Goal: Contribute content: Contribute content

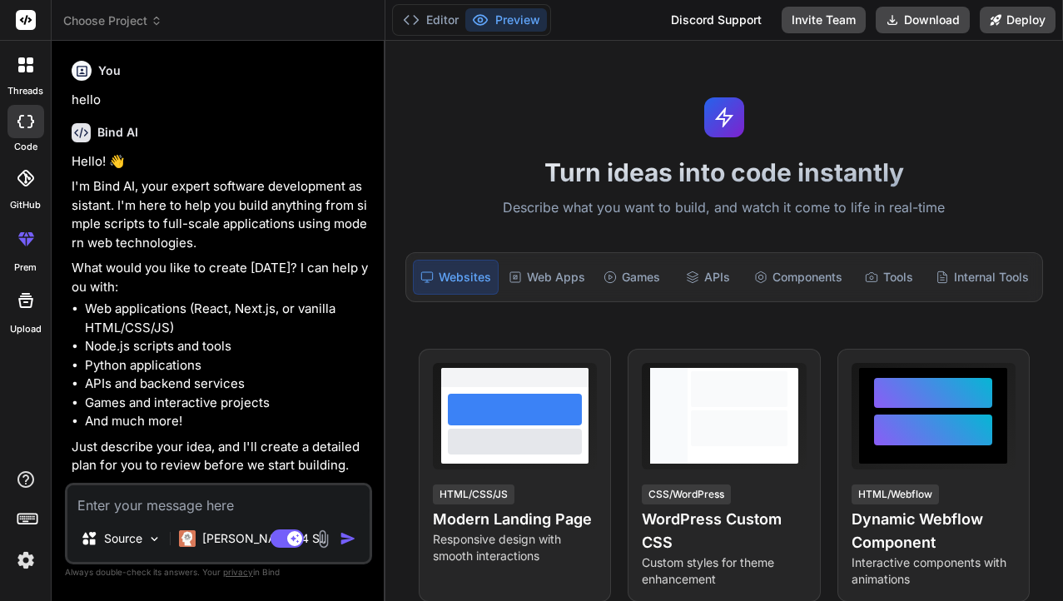
click at [28, 60] on icon at bounding box center [30, 60] width 7 height 7
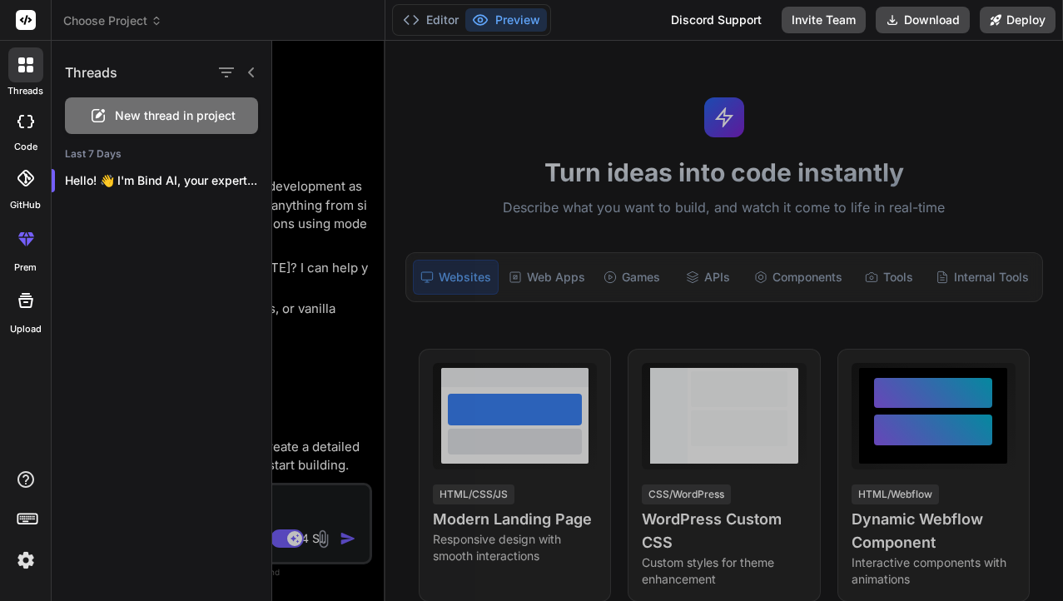
click at [208, 110] on span "New thread in project" at bounding box center [175, 115] width 121 height 17
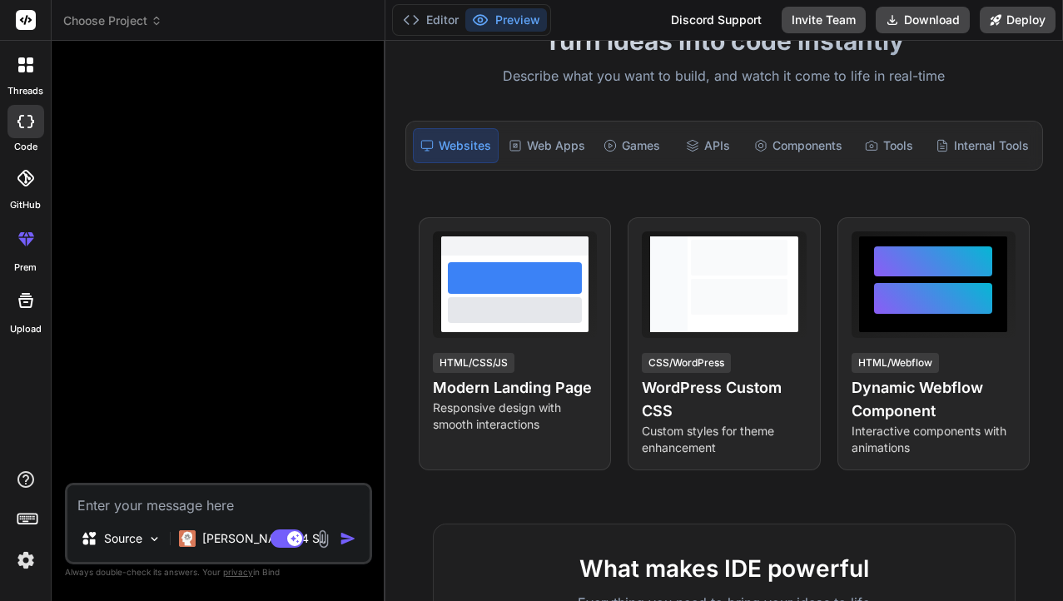
scroll to position [137, 0]
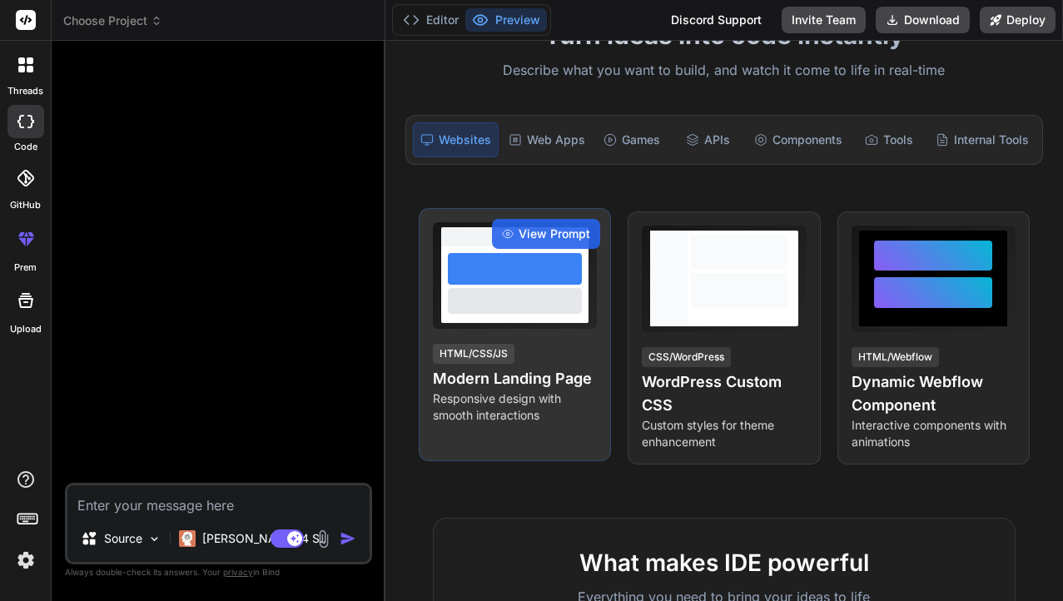
click at [531, 369] on h4 "Modern Landing Page" at bounding box center [515, 378] width 164 height 23
click at [511, 377] on h4 "Modern Landing Page" at bounding box center [515, 378] width 164 height 23
click at [553, 233] on span "View Prompt" at bounding box center [554, 234] width 72 height 17
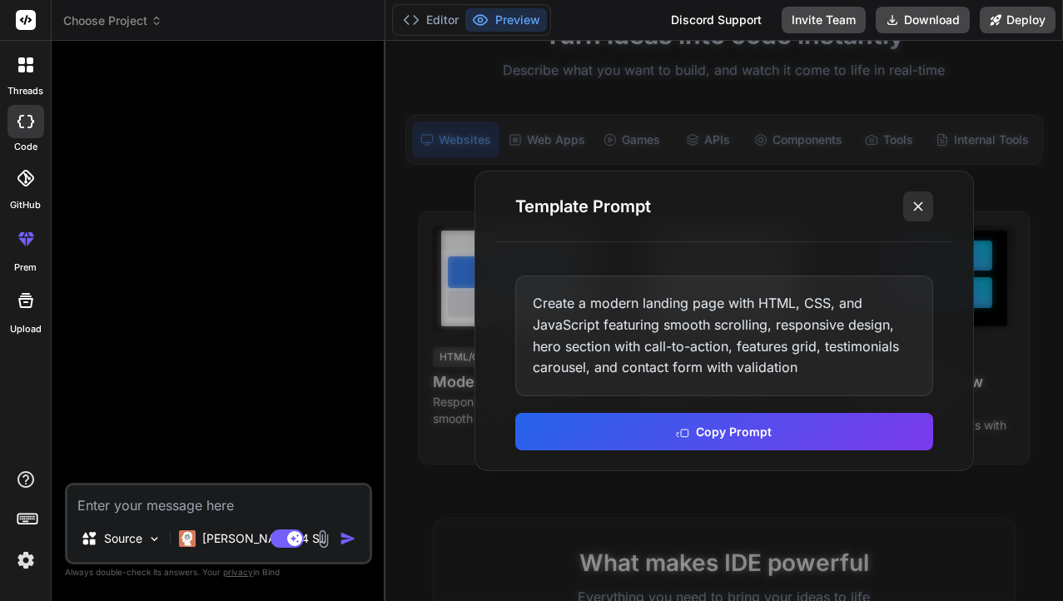
click at [918, 211] on icon at bounding box center [918, 206] width 17 height 17
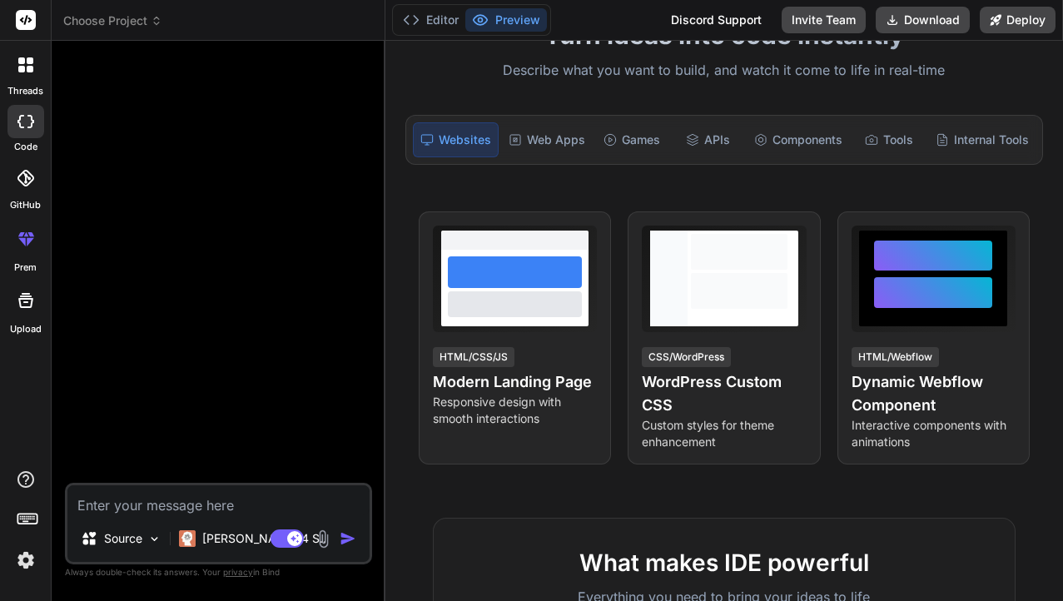
click at [145, 506] on textarea at bounding box center [218, 500] width 302 height 30
click at [140, 524] on div "Source" at bounding box center [121, 538] width 94 height 33
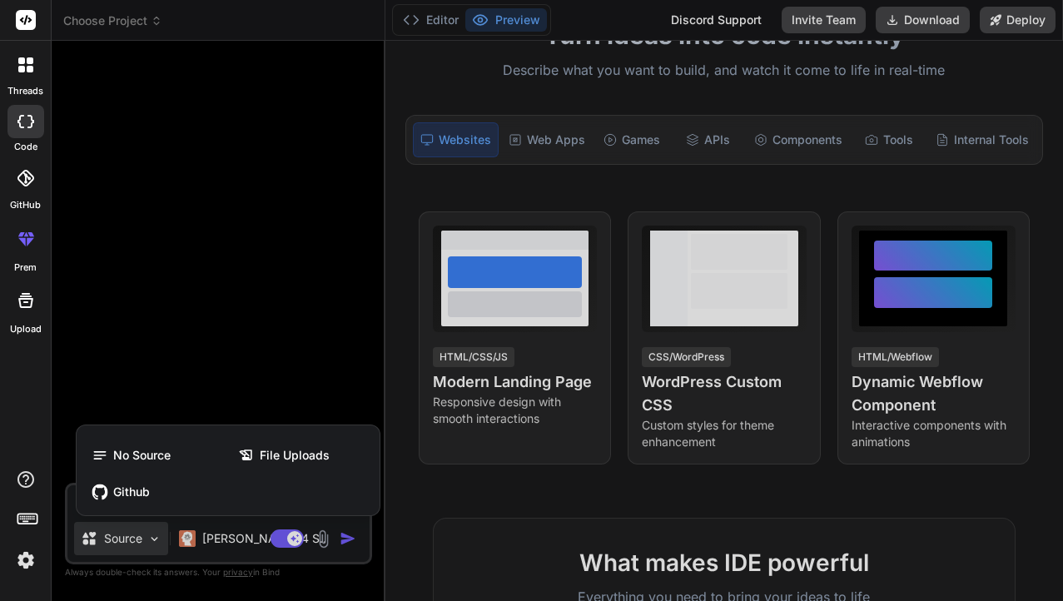
click at [142, 528] on div at bounding box center [531, 300] width 1063 height 601
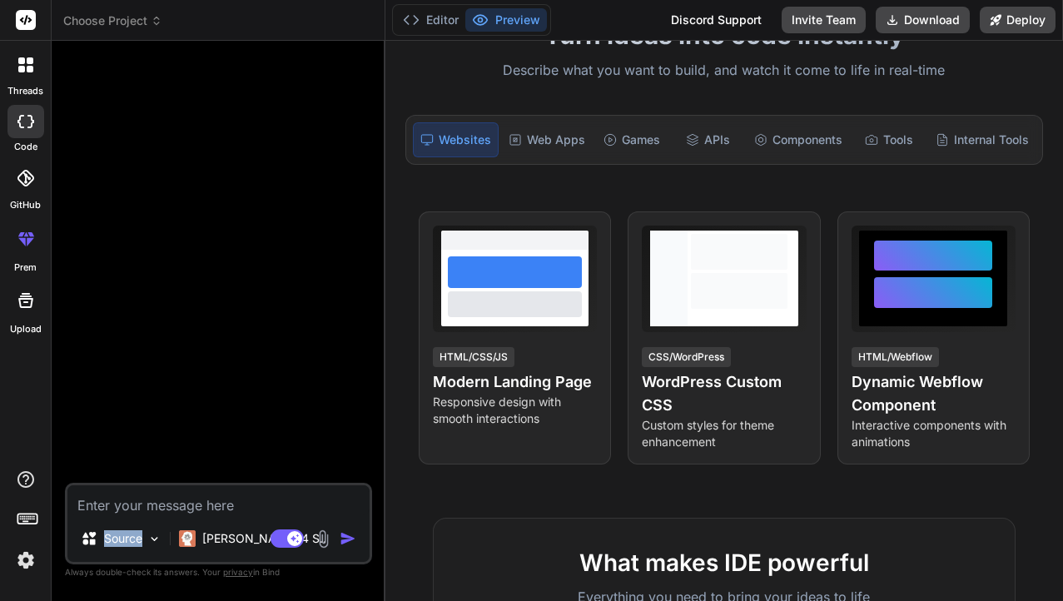
click at [142, 528] on div "Source" at bounding box center [121, 538] width 94 height 33
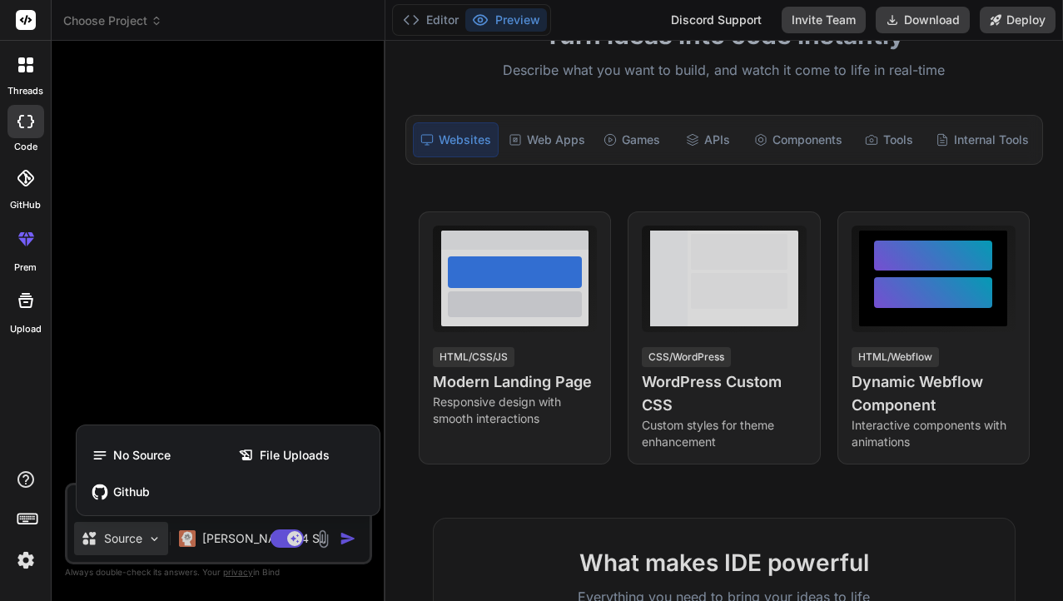
click at [142, 530] on div at bounding box center [531, 300] width 1063 height 601
type textarea "x"
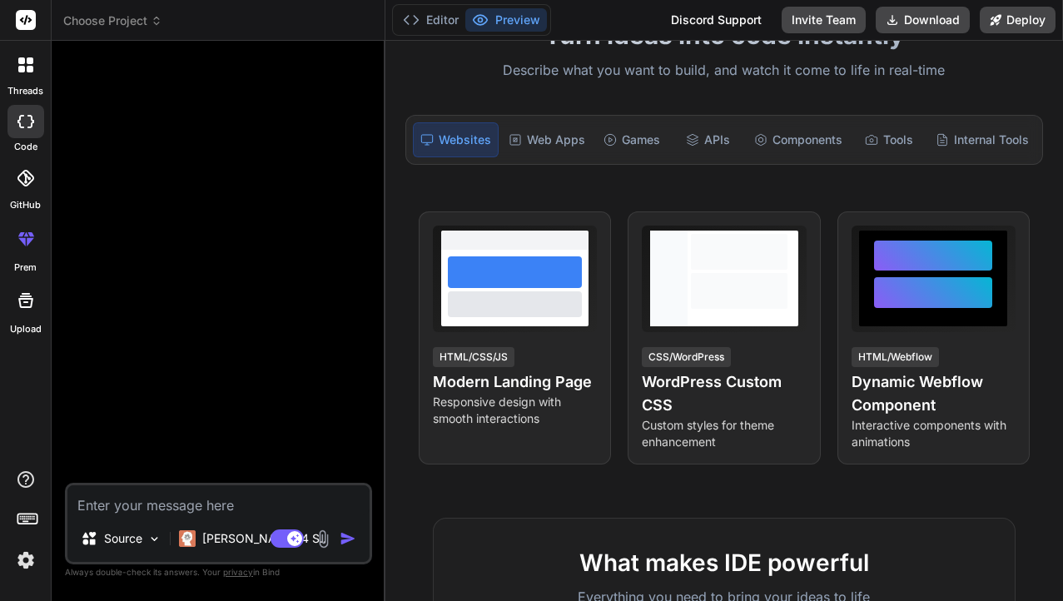
click at [144, 500] on textarea at bounding box center [218, 500] width 302 height 30
type textarea "c"
type textarea "x"
type textarea "cr"
type textarea "x"
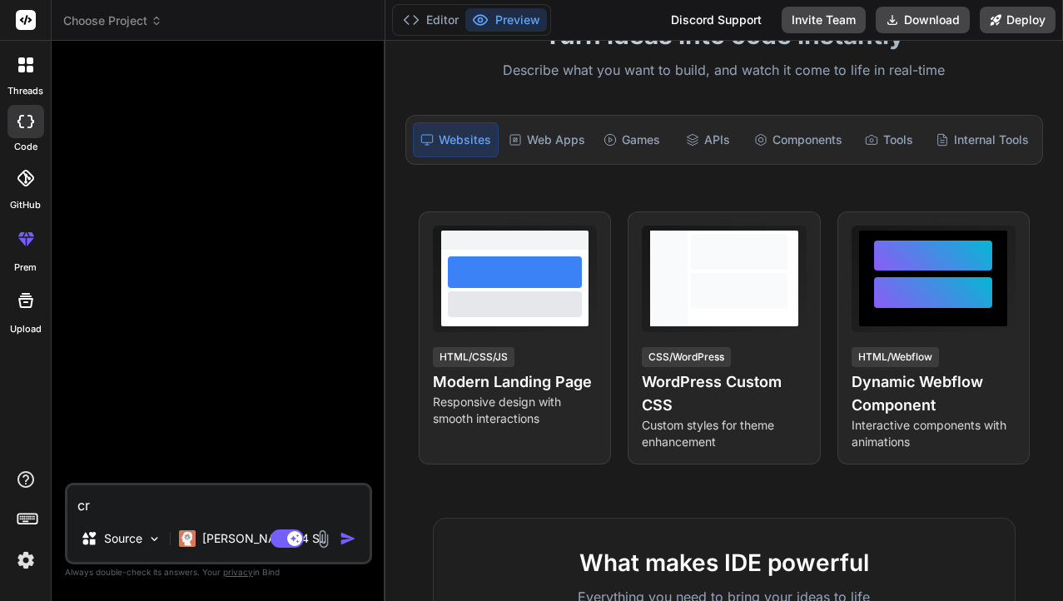
type textarea "cre"
type textarea "x"
type textarea "crea"
type textarea "x"
type textarea "creat"
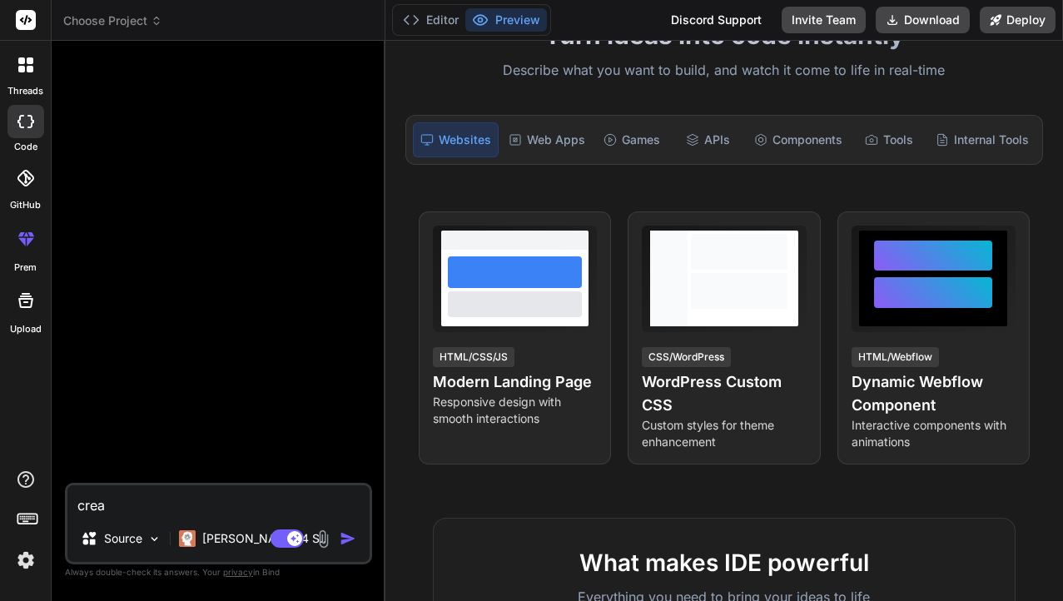
type textarea "x"
type textarea "create"
type textarea "x"
type textarea "create"
type textarea "x"
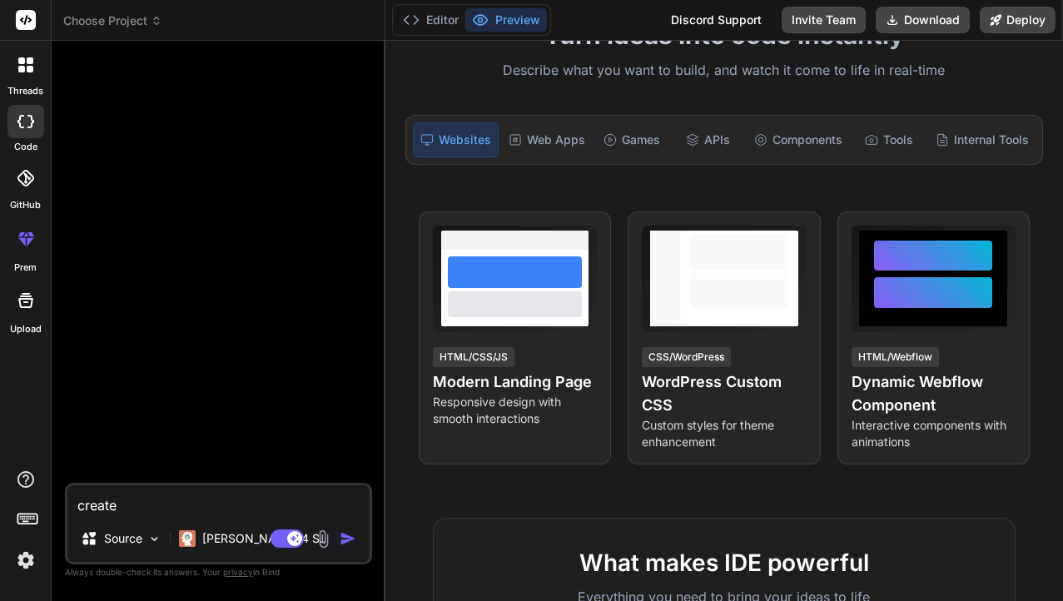
type textarea "create m"
type textarea "x"
type textarea "create me"
type textarea "x"
type textarea "create me"
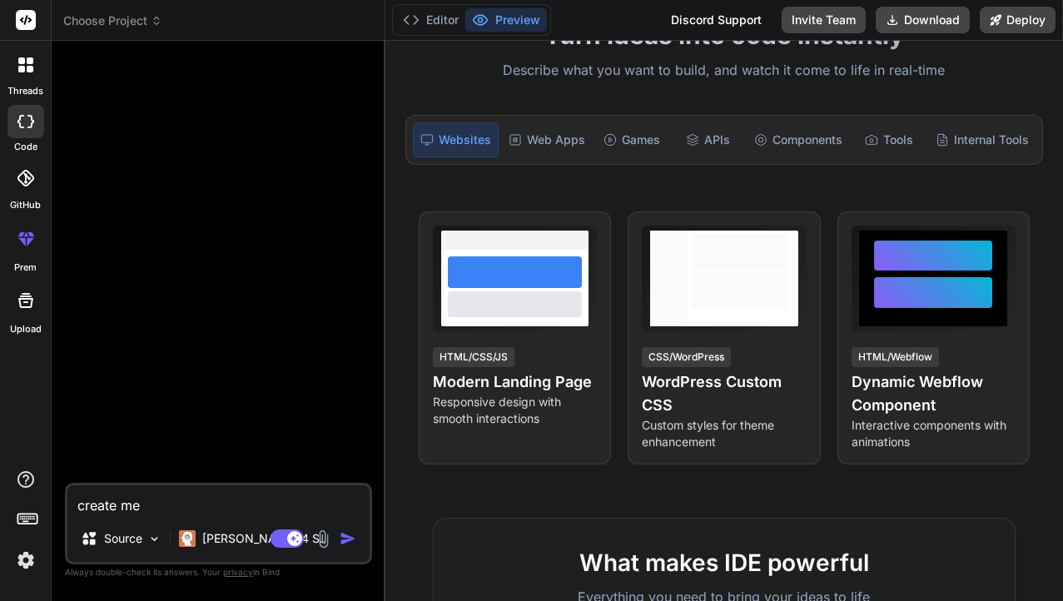
type textarea "x"
type textarea "create me p"
type textarea "x"
type textarea "create me pr"
type textarea "x"
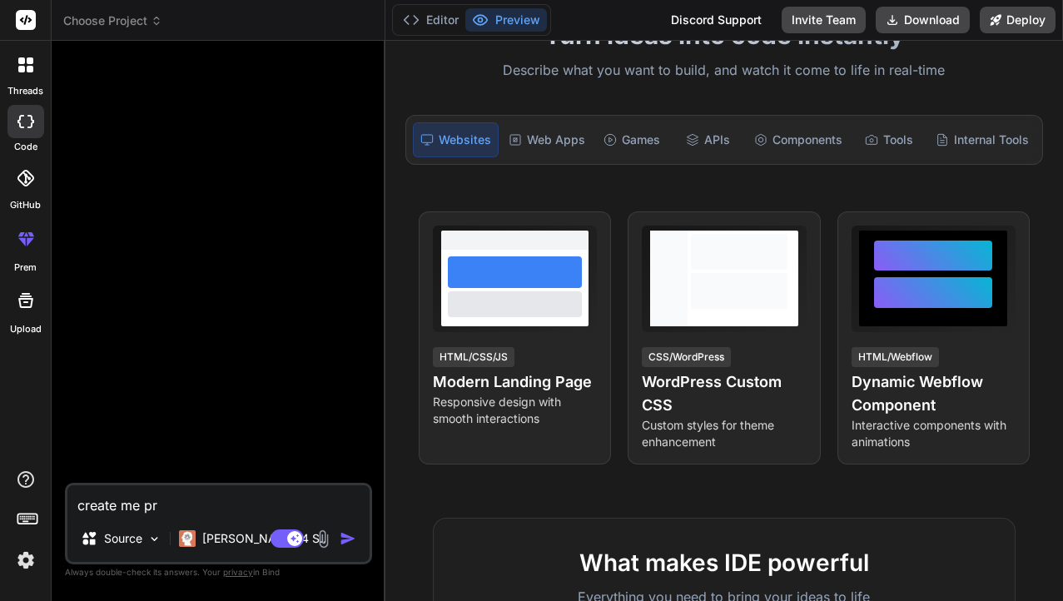
type textarea "create me pro"
type textarea "x"
type textarea "create me prof"
type textarea "x"
type textarea "create me profi"
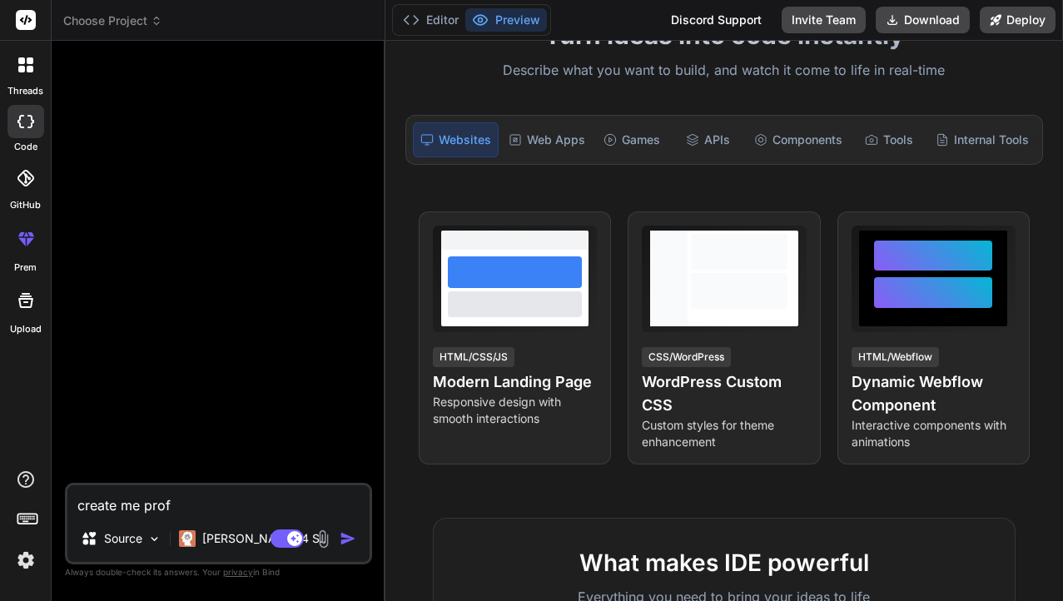
type textarea "x"
type textarea "create me profil"
type textarea "x"
type textarea "create me profili"
type textarea "x"
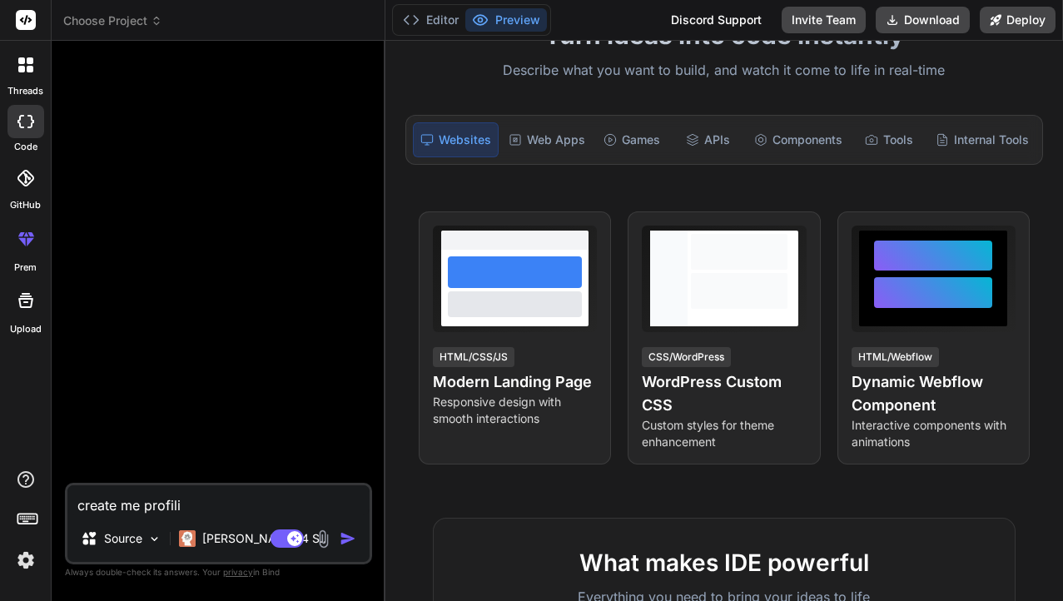
type textarea "create me profilio"
type textarea "x"
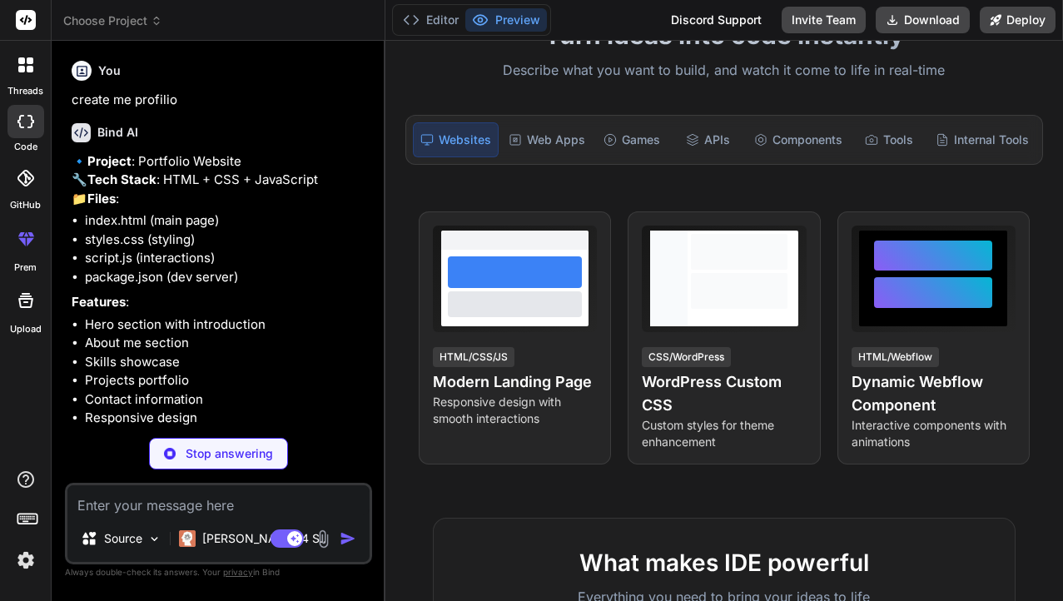
type textarea "x"
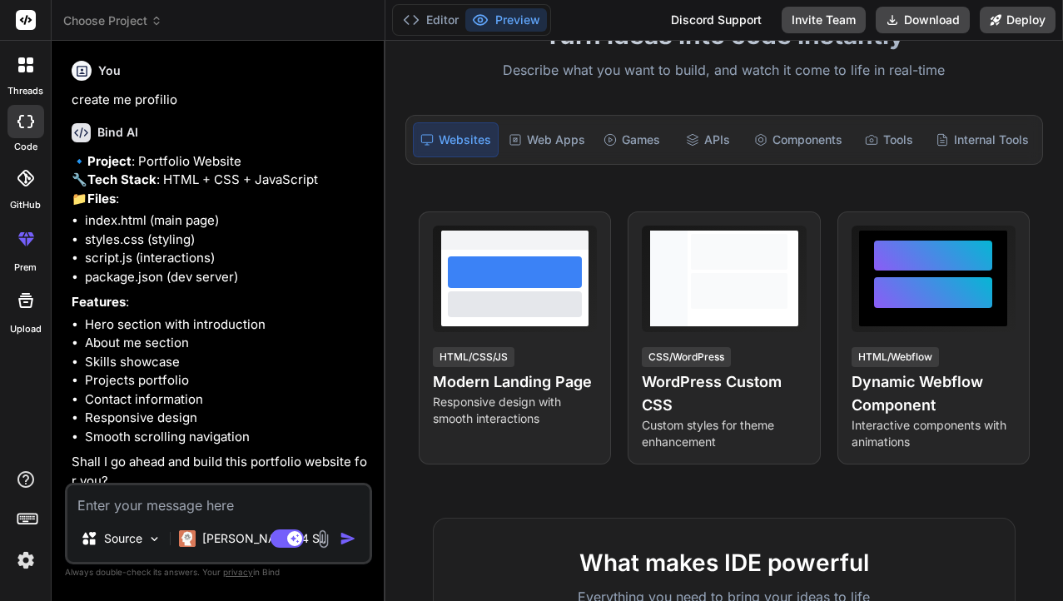
scroll to position [48, 0]
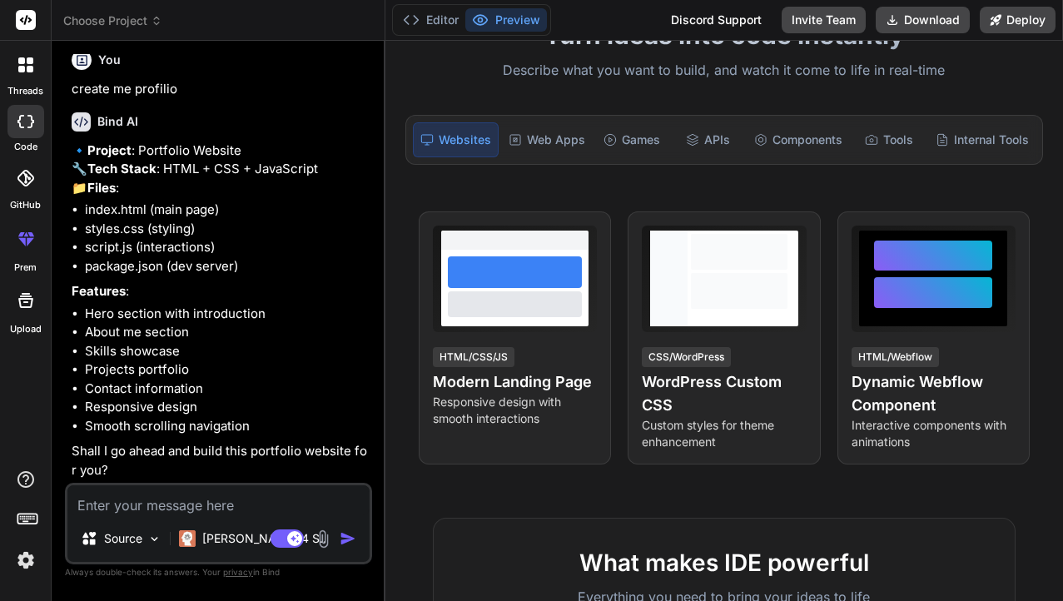
type textarea "y"
type textarea "x"
type textarea "ye"
type textarea "x"
type textarea "yea"
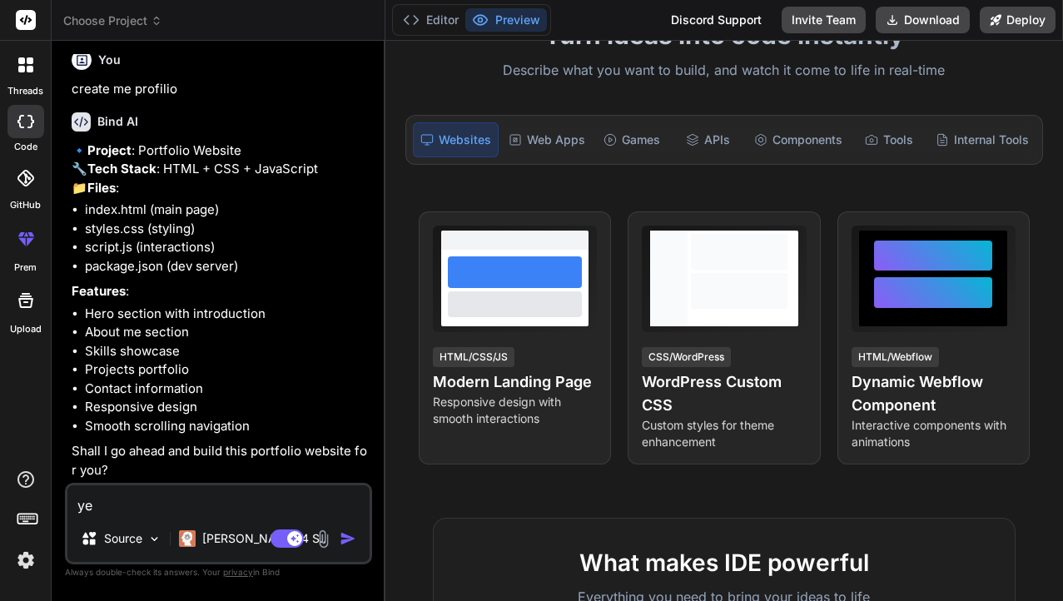
type textarea "x"
type textarea "yeah"
type textarea "x"
type textarea "yeah"
type textarea "x"
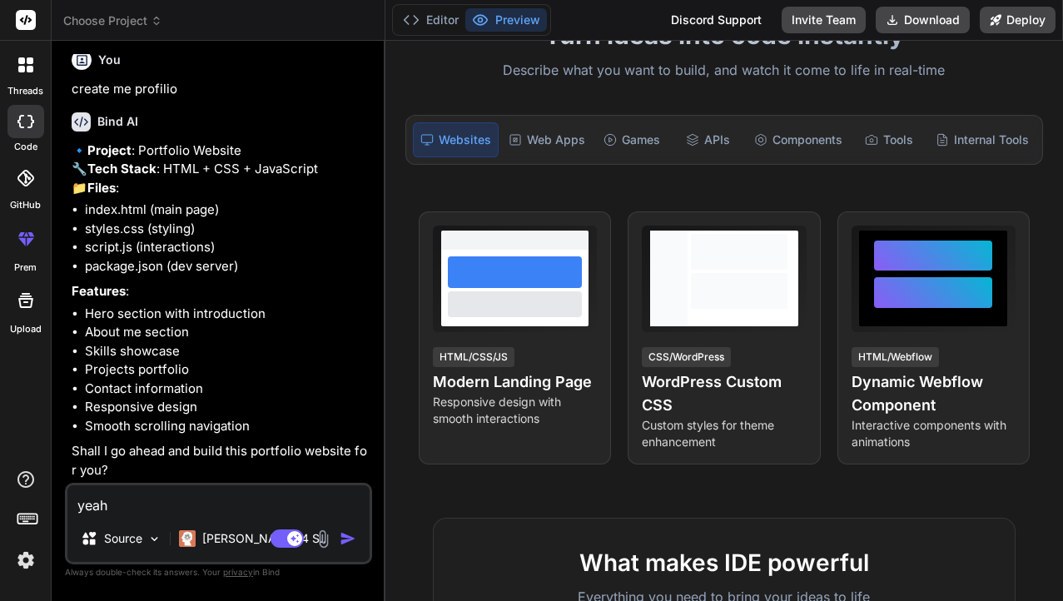
type textarea "yeah s"
type textarea "x"
type textarea "yeah st"
type textarea "x"
type textarea "yeah sta"
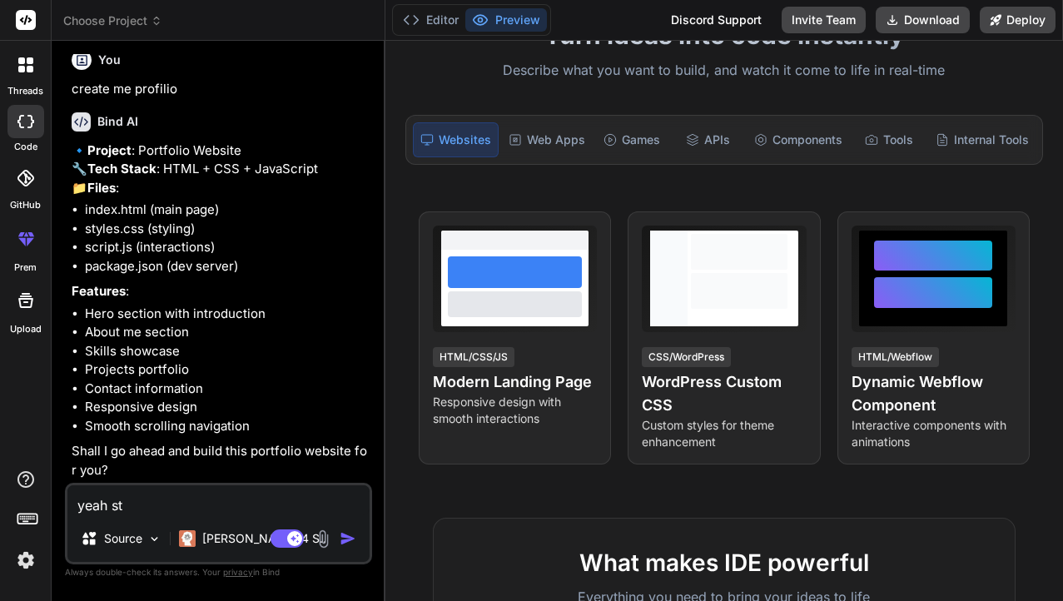
type textarea "x"
type textarea "yeah star"
type textarea "x"
type textarea "yeah start"
type textarea "x"
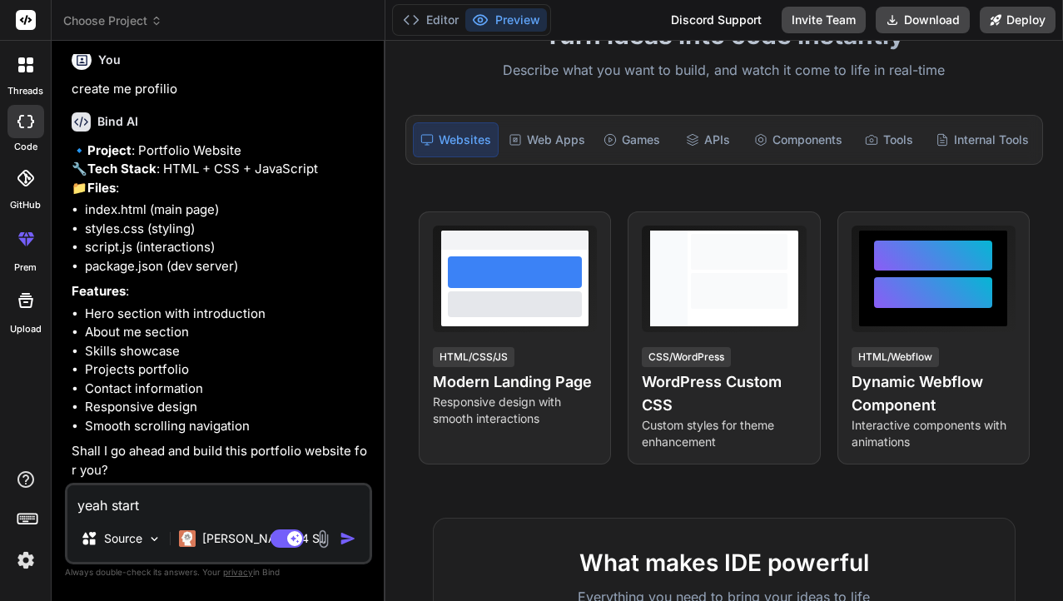
type textarea "yeah starte"
type textarea "x"
type textarea "yeah start"
type textarea "x"
type textarea "yeah [PERSON_NAME]"
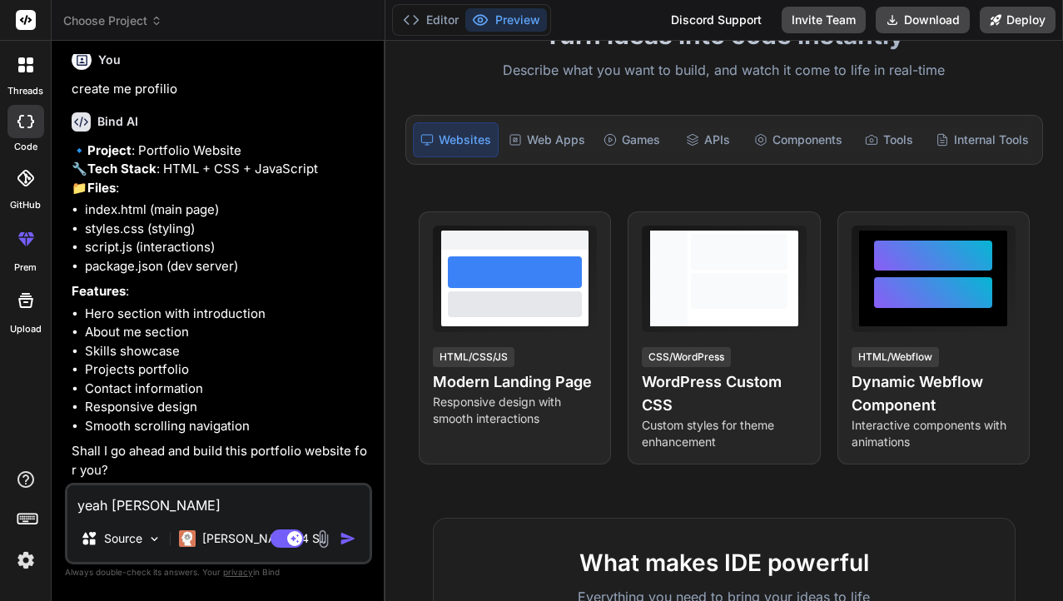
type textarea "x"
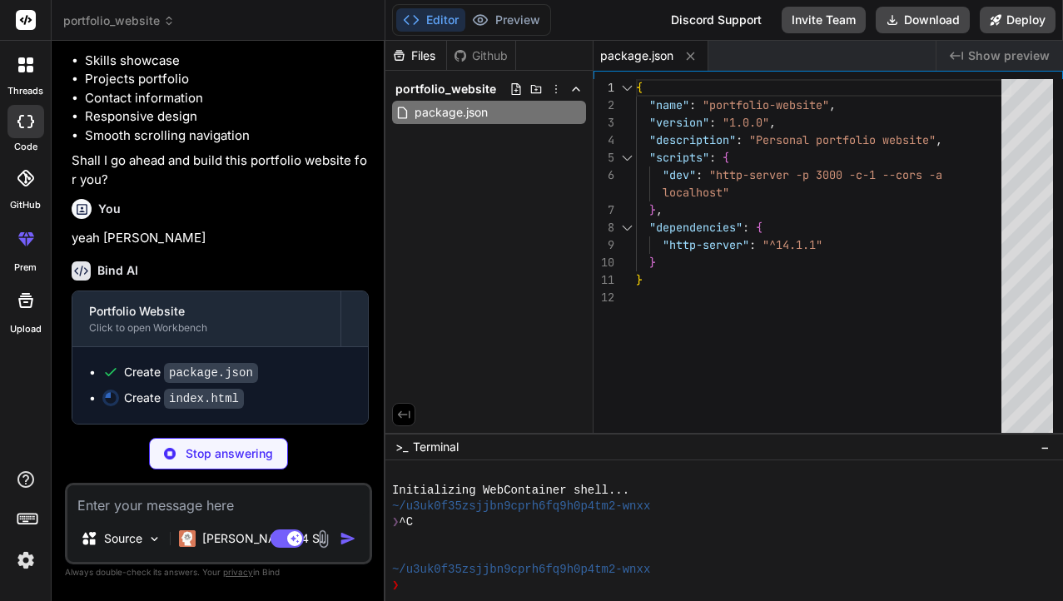
scroll to position [337, 0]
type textarea "x"
type textarea "reserved.</p> </div> </footer> <script src="script.js"></script> </body> </html>"
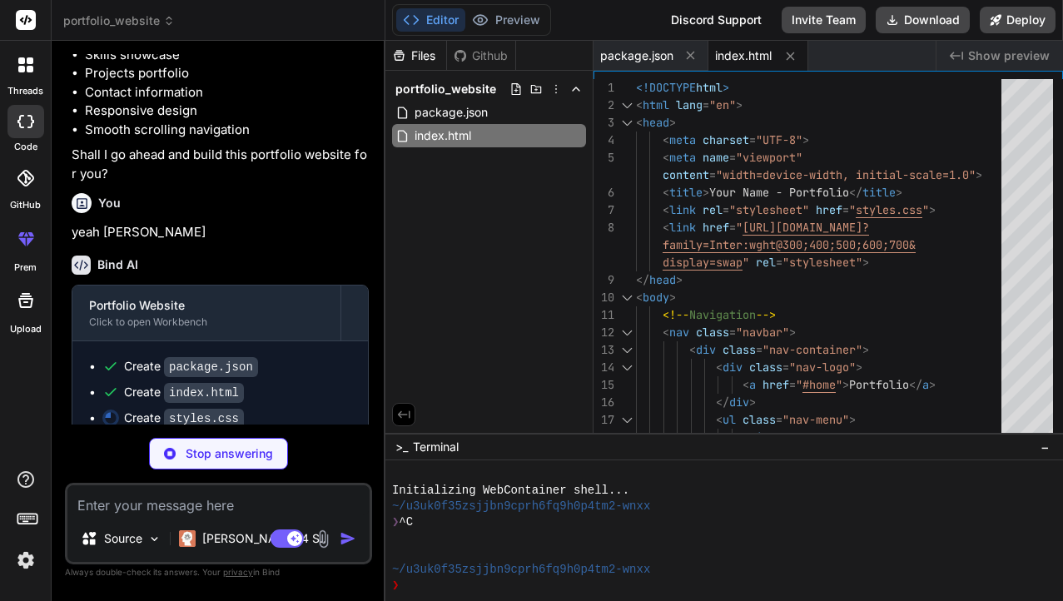
scroll to position [363, 0]
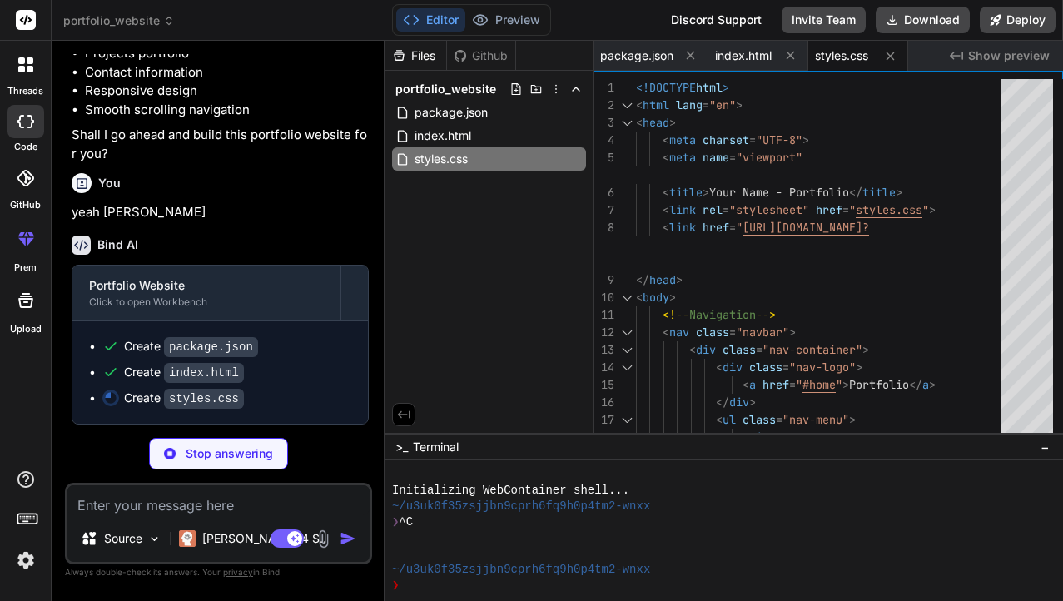
type textarea "x"
type textarea ".stats { flex-direction: column; gap: 1rem; } }"
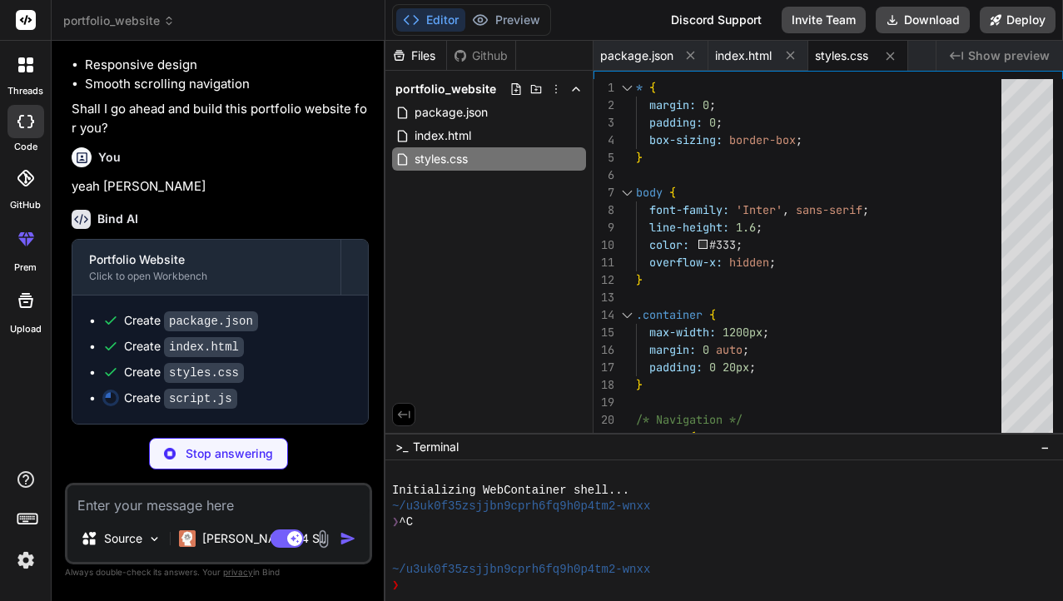
type textarea "x"
type textarea "// Scroll to top functionality scrollToTopBtn.addEventListener('click', () => {…"
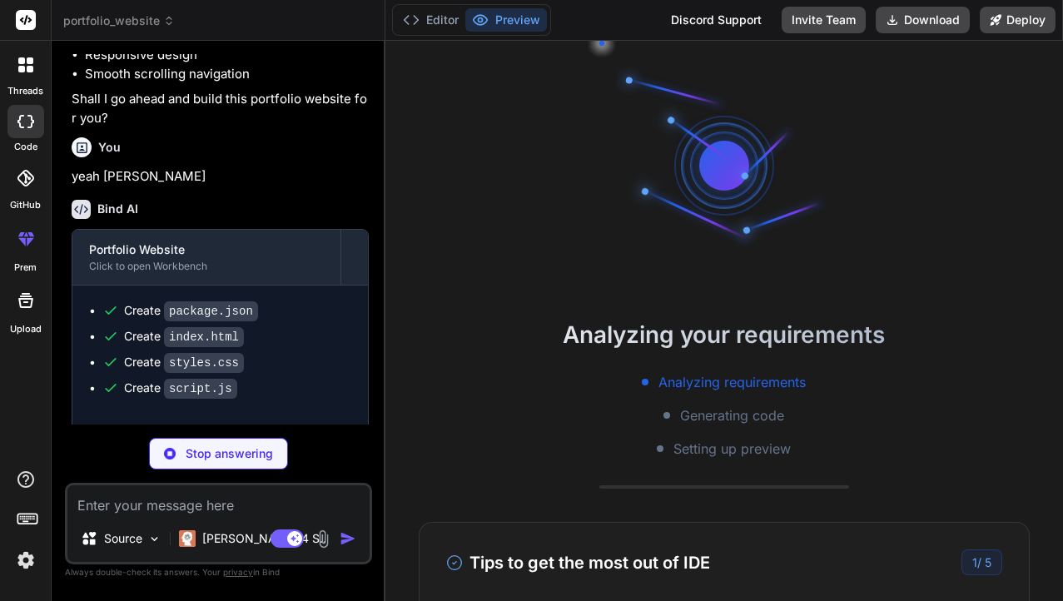
scroll to position [79, 0]
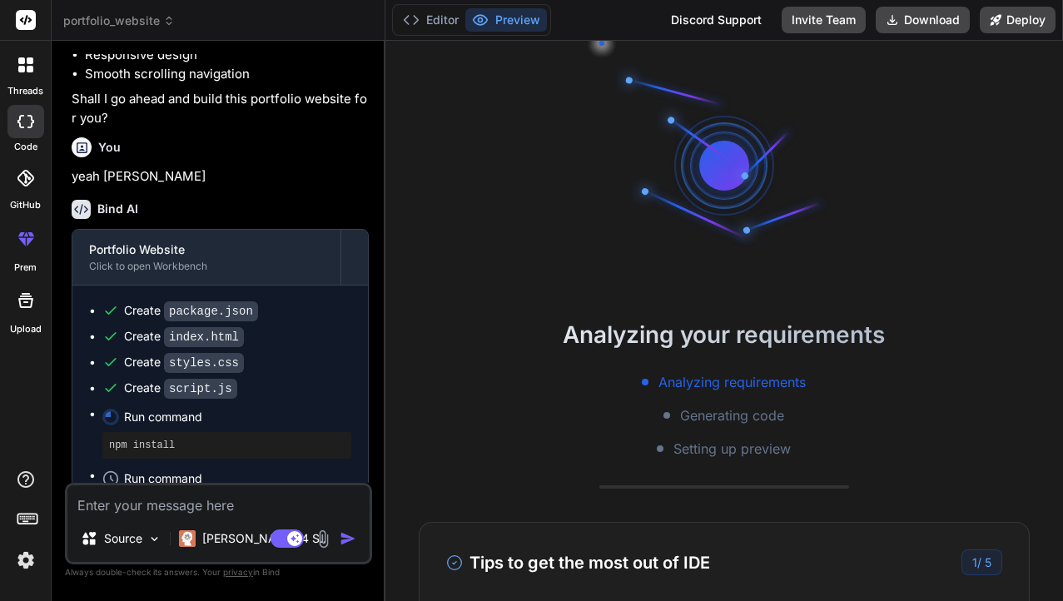
type textarea "x"
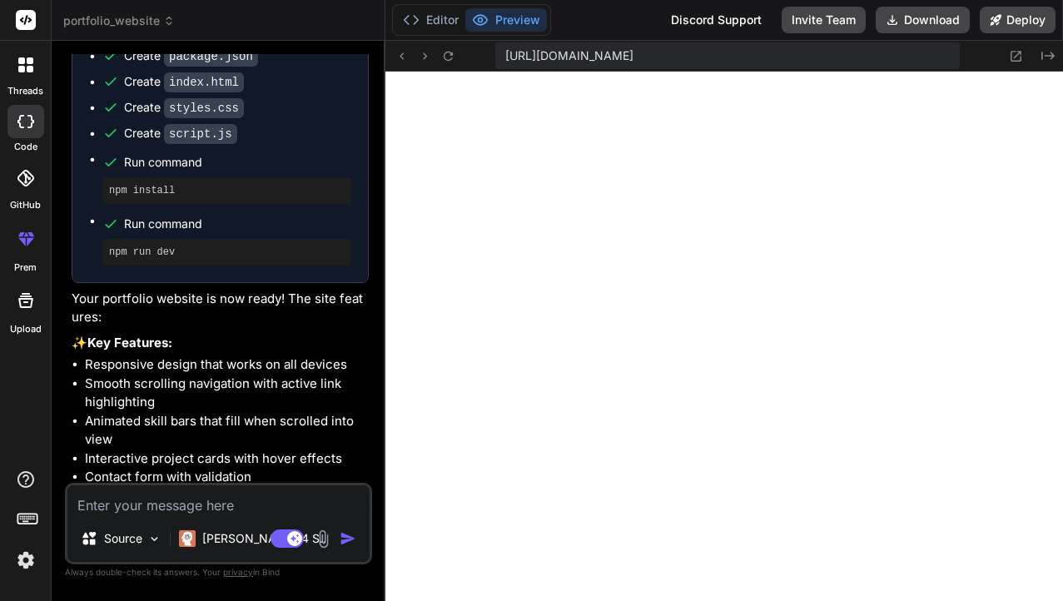
scroll to position [1005, 0]
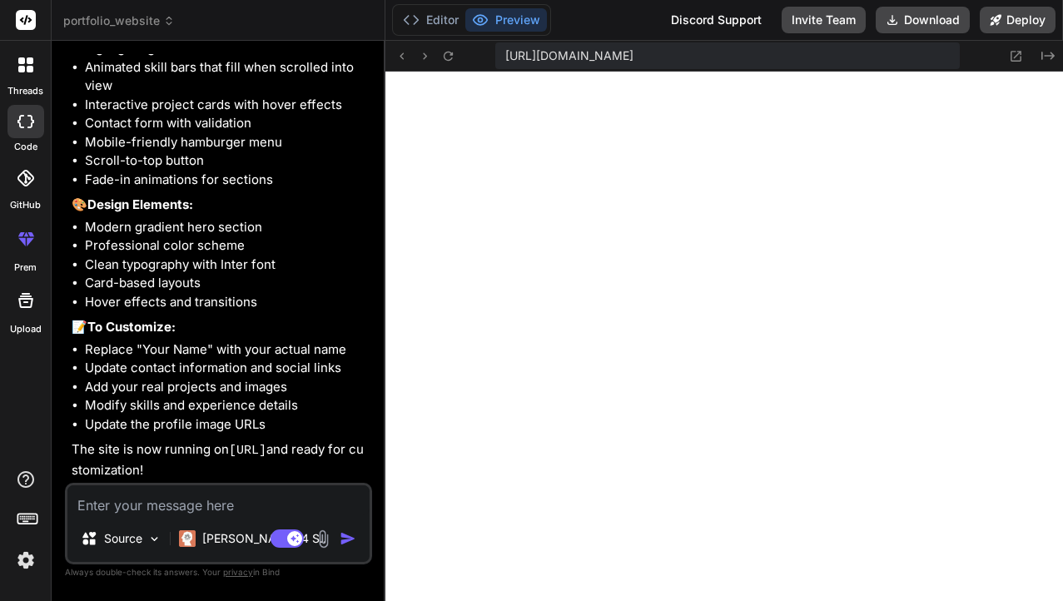
click at [135, 500] on textarea at bounding box center [218, 500] width 302 height 30
type textarea "m"
type textarea "x"
type textarea "ms"
type textarea "x"
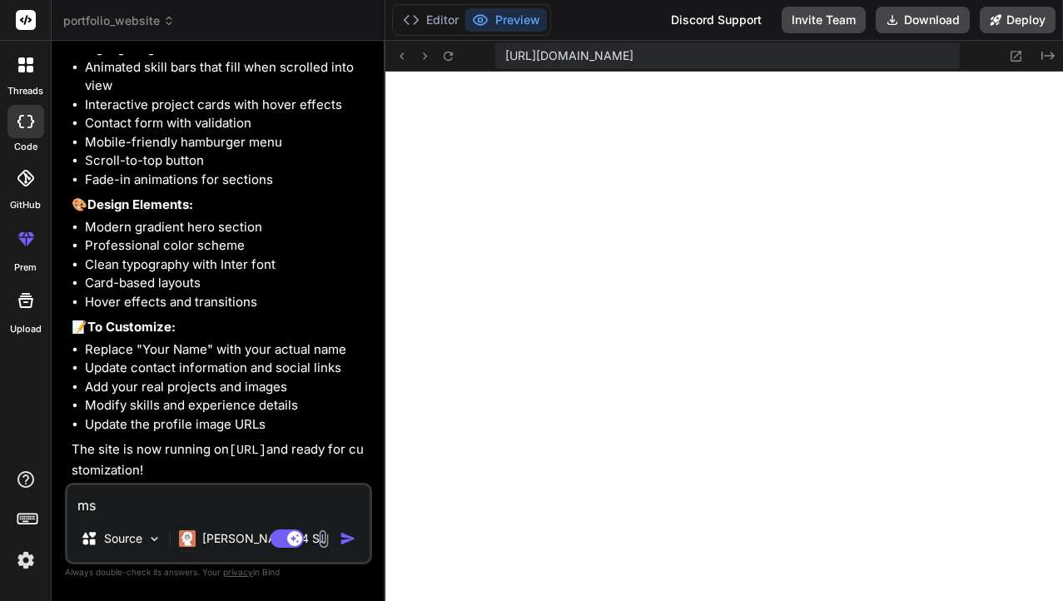
type textarea "msk"
type textarea "x"
type textarea "ms"
type textarea "x"
type textarea "m"
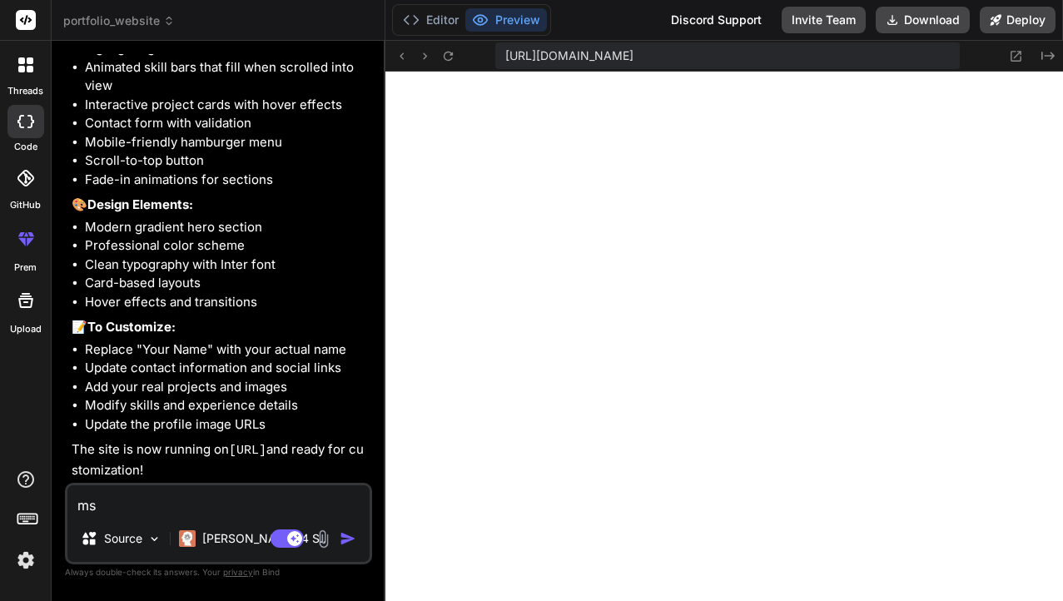
type textarea "x"
type textarea "ma"
type textarea "x"
click at [137, 509] on textarea "ma" at bounding box center [218, 500] width 302 height 30
type textarea "maj"
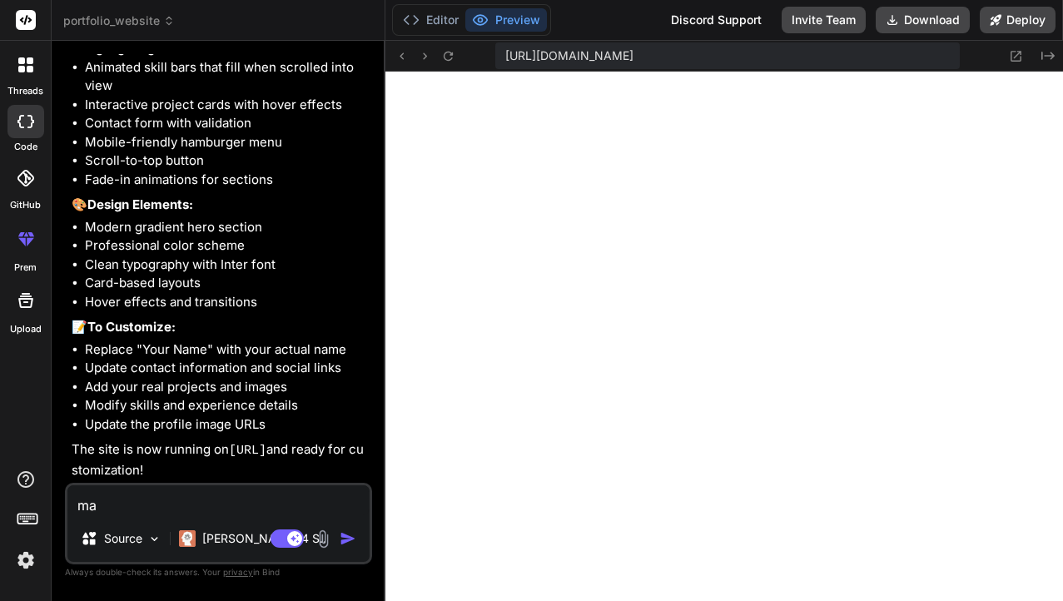
type textarea "x"
type textarea "ma"
type textarea "x"
type textarea "mak"
type textarea "x"
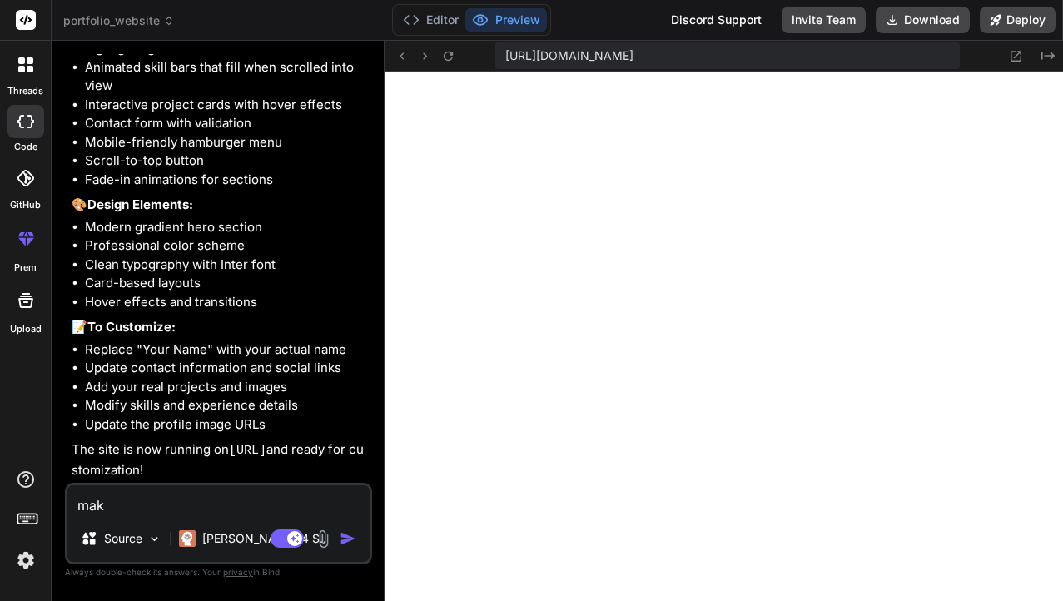
type textarea "make"
type textarea "x"
type textarea "make"
type textarea "x"
type textarea "make a"
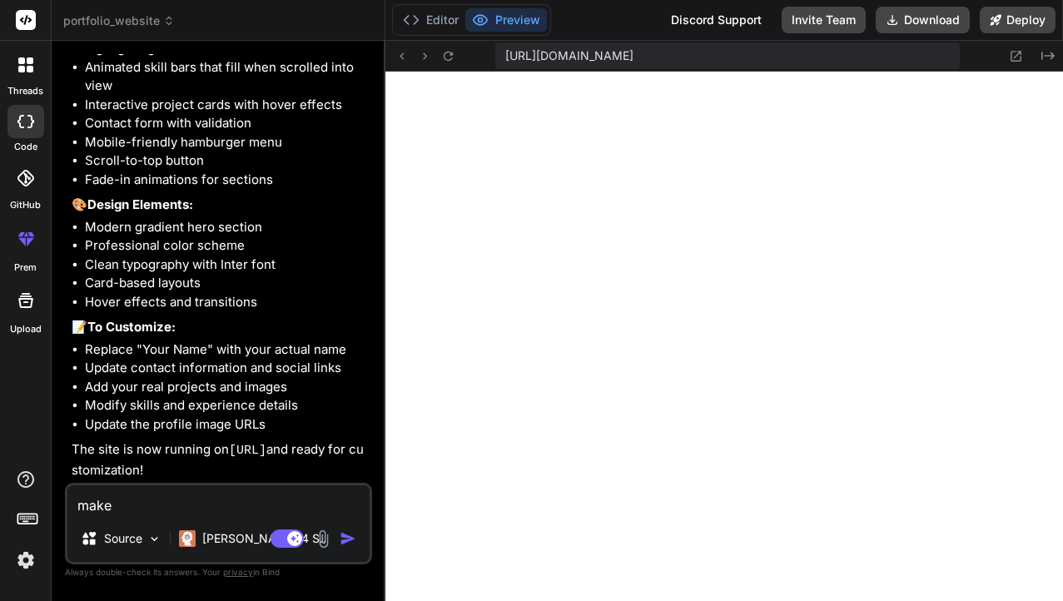
type textarea "x"
type textarea "make al"
type textarea "x"
type textarea "make all"
type textarea "x"
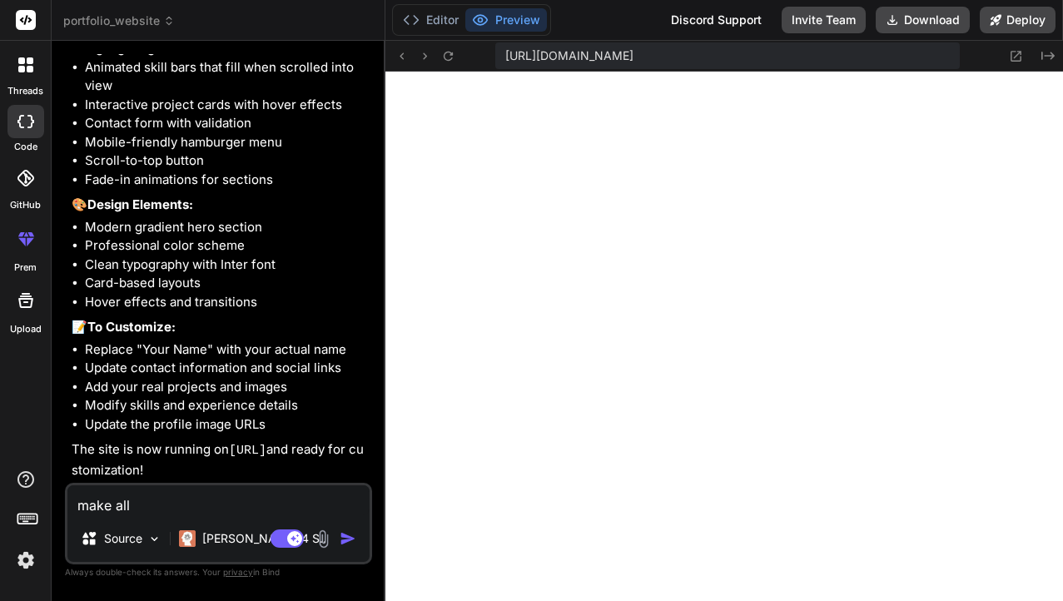
type textarea "make all"
type textarea "x"
type textarea "make all e"
type textarea "x"
type textarea "make all el"
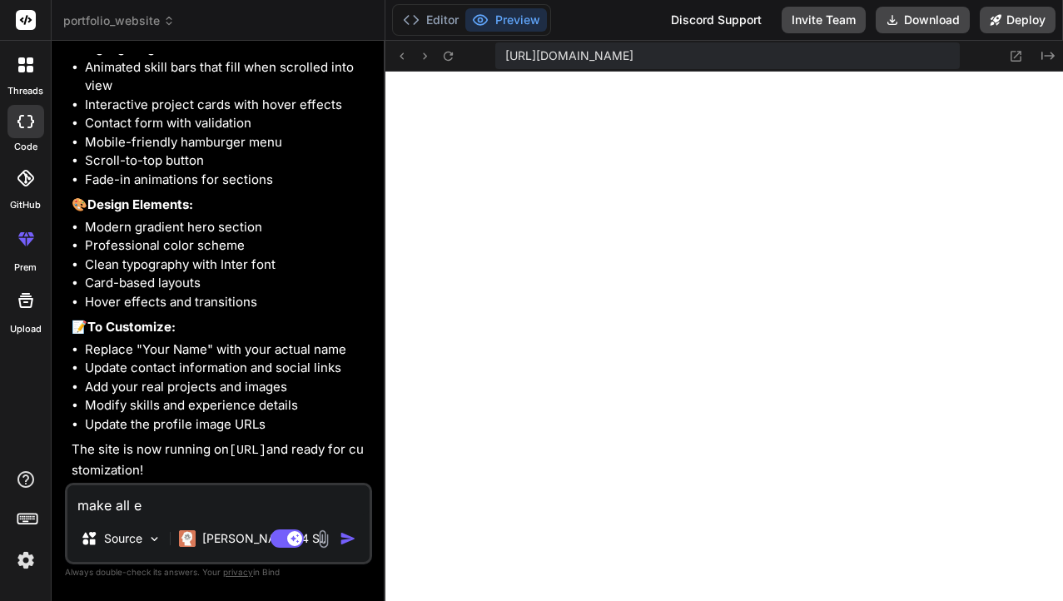
type textarea "x"
type textarea "make all ele"
type textarea "x"
type textarea "make all elem"
type textarea "x"
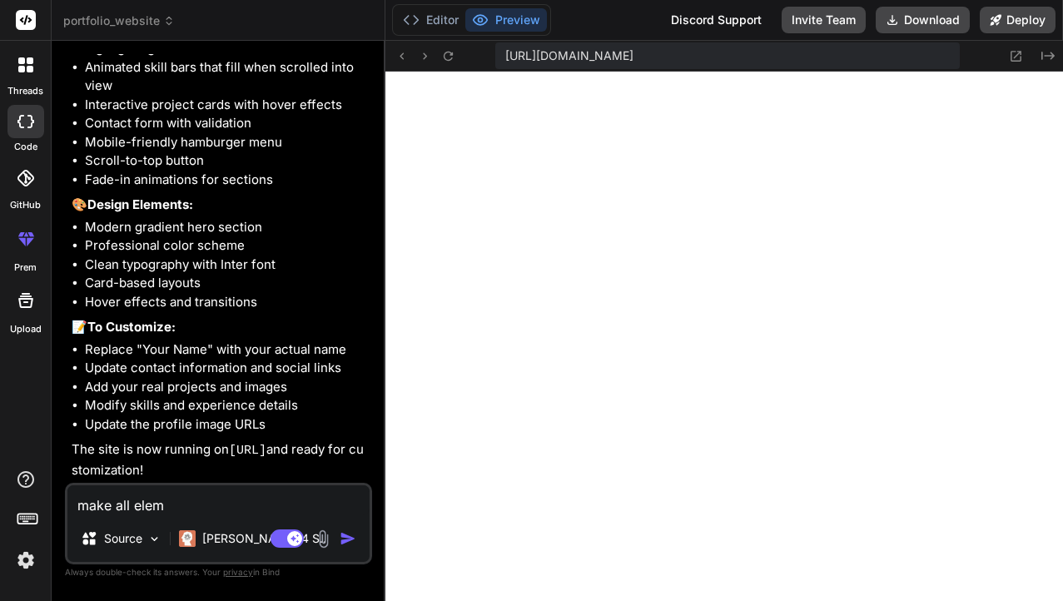
type textarea "make all eleme"
type textarea "x"
type textarea "make all elemen"
type textarea "x"
type textarea "make all element"
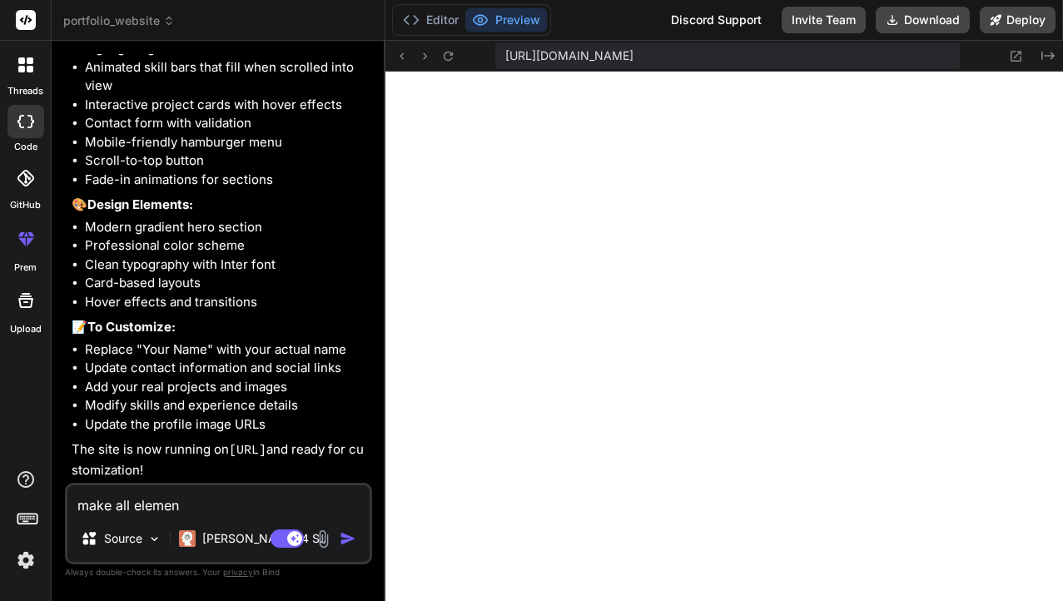
type textarea "x"
type textarea "make all element"
type textarea "x"
type textarea "make all element b"
type textarea "x"
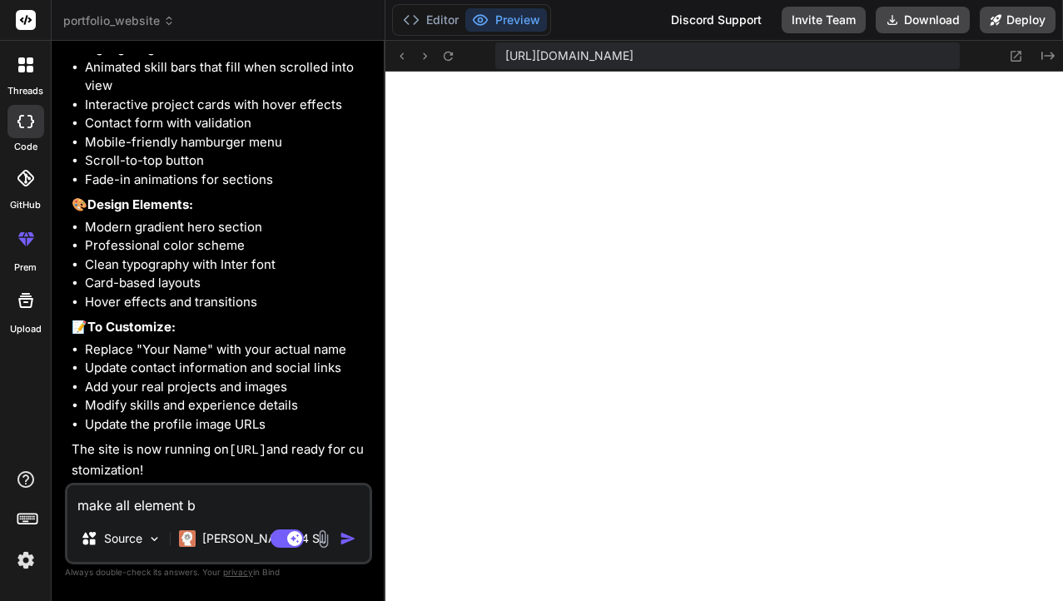
type textarea "make all element be"
type textarea "x"
type textarea "make all element bes"
type textarea "x"
type textarea "make all element best"
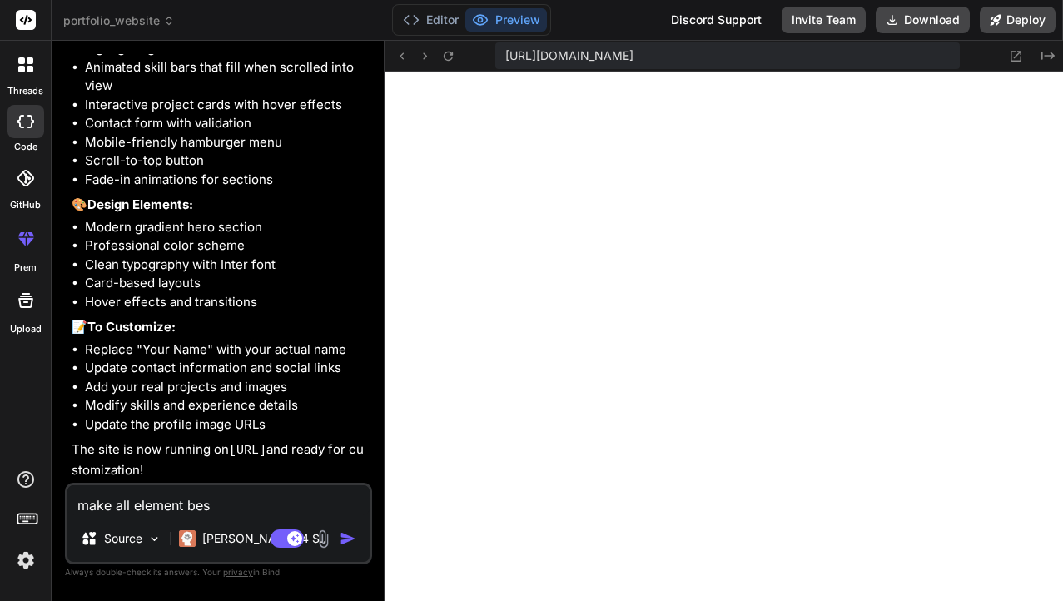
type textarea "x"
type textarea "make all element best"
type textarea "x"
type textarea "make all element best a"
type textarea "x"
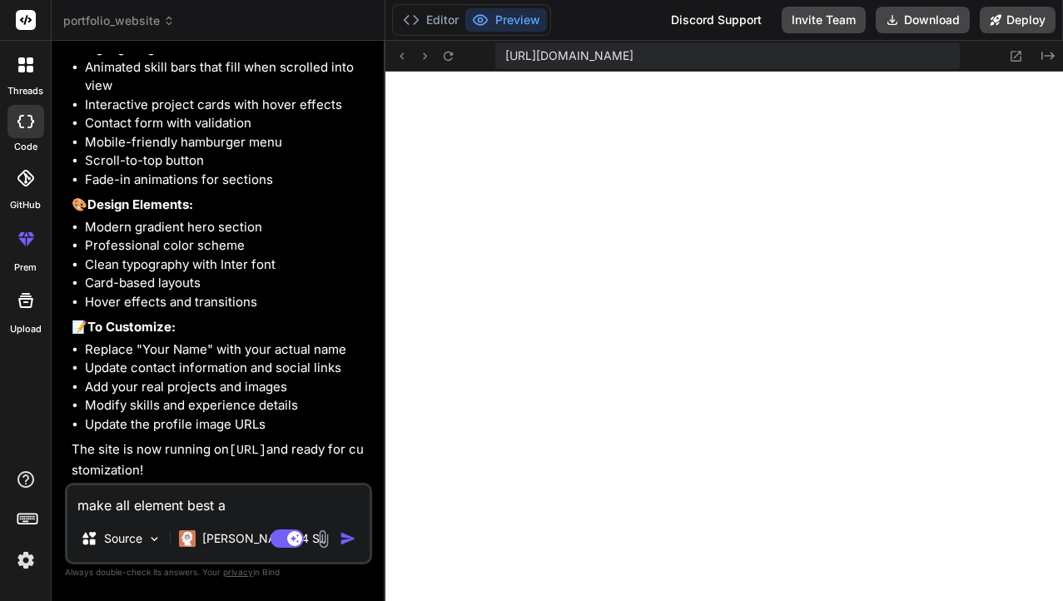
type textarea "make all element best an"
type textarea "x"
type textarea "make all element best and"
type textarea "x"
type textarea "make all element best and"
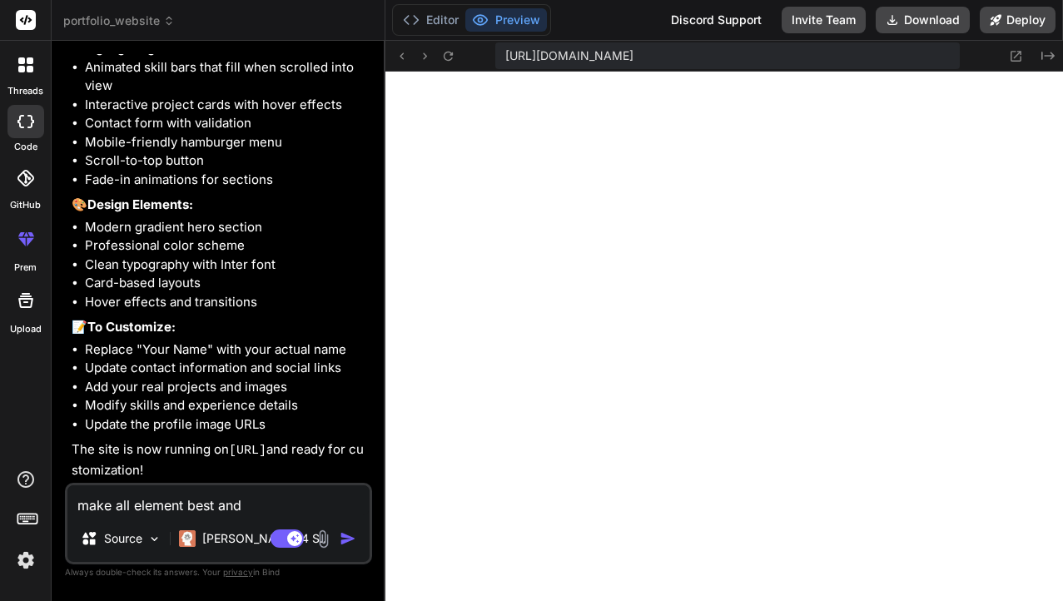
type textarea "x"
type textarea "make all element best and u"
type textarea "x"
type textarea "make all element best and up"
type textarea "x"
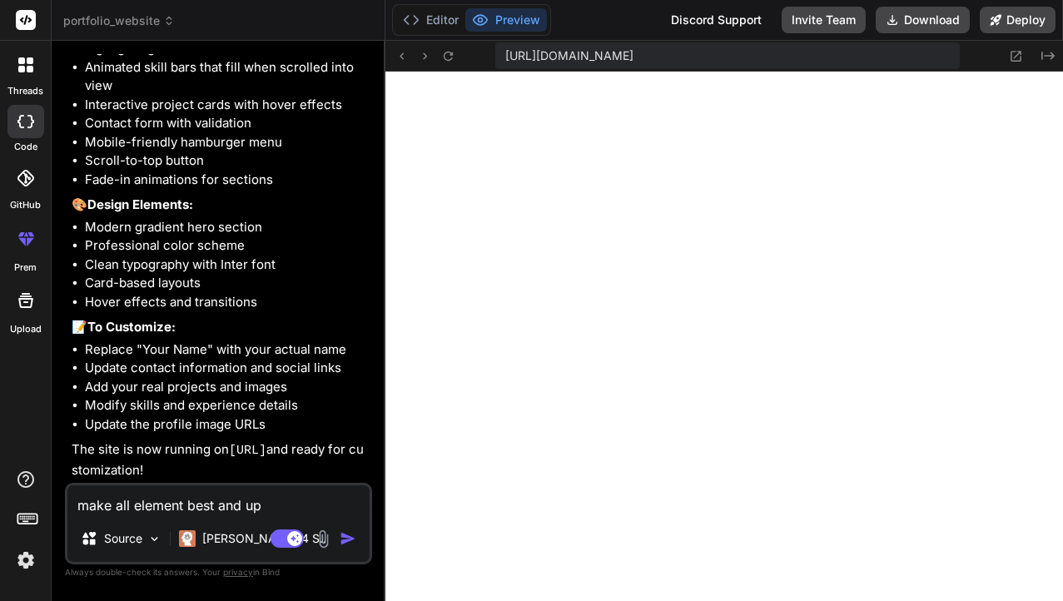
type textarea "make all element best and upg"
type textarea "x"
type textarea "make all element best and upgr"
type textarea "x"
type textarea "make all element best and upgra"
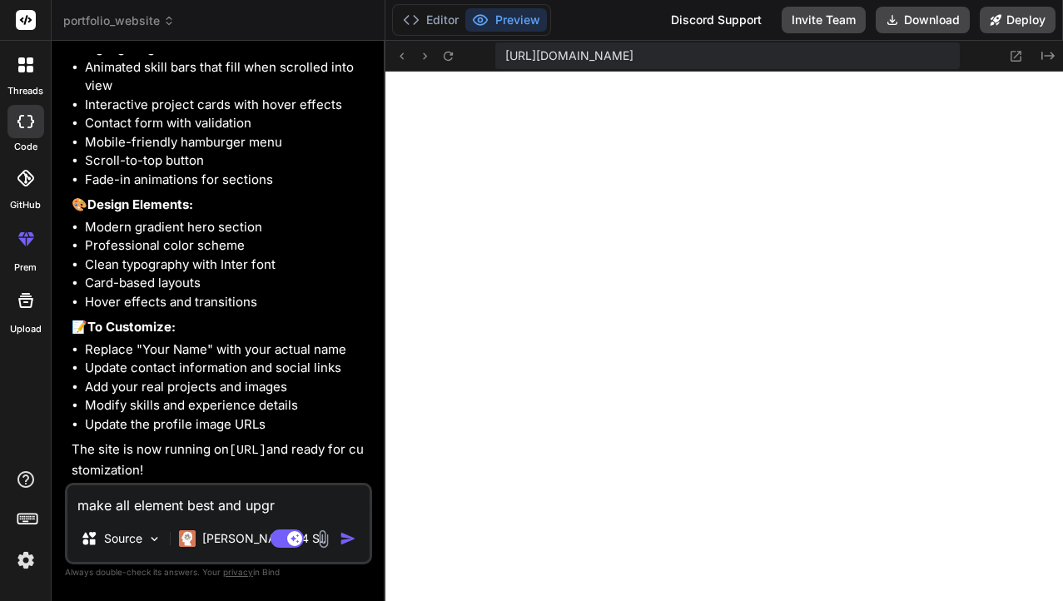
type textarea "x"
type textarea "make all element best and upgrad"
type textarea "x"
type textarea "make all element best and upgrade"
type textarea "x"
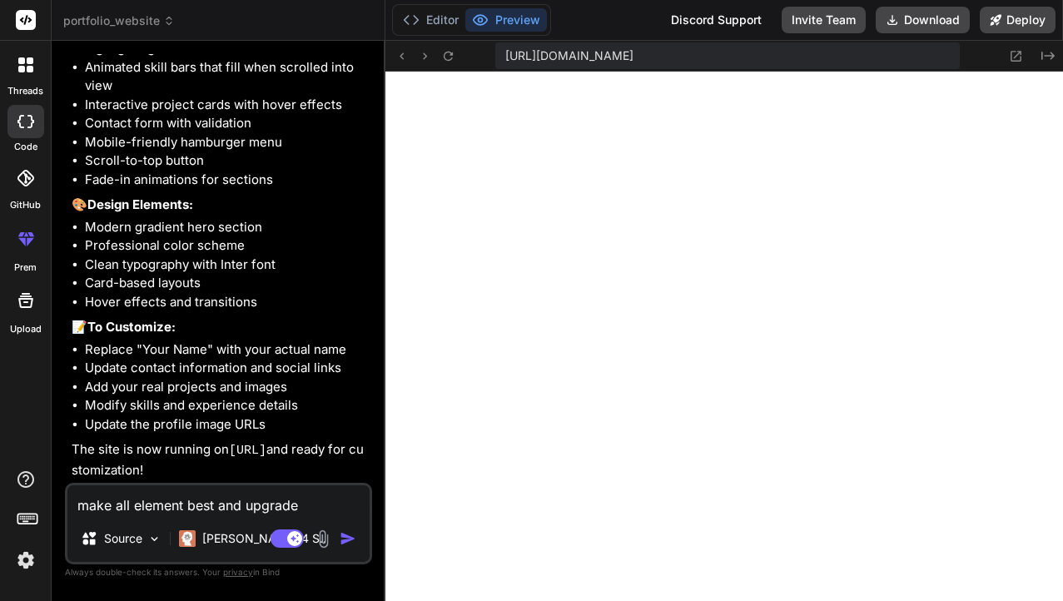
type textarea "make all element best and upgrade"
type textarea "x"
type textarea "make all element best and upgrade i"
type textarea "x"
type textarea "make all element best and upgrade it"
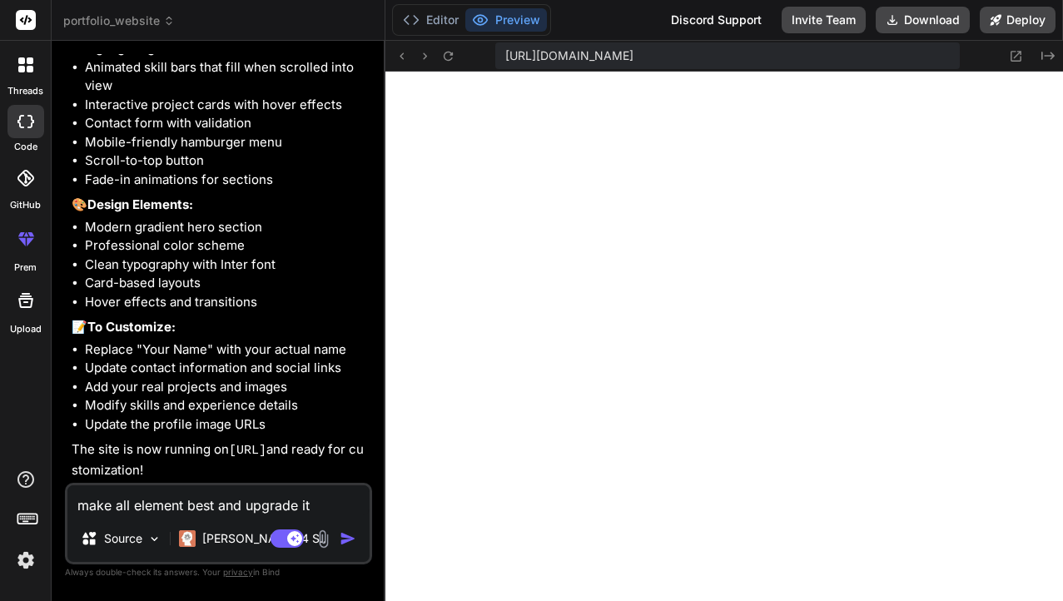
type textarea "x"
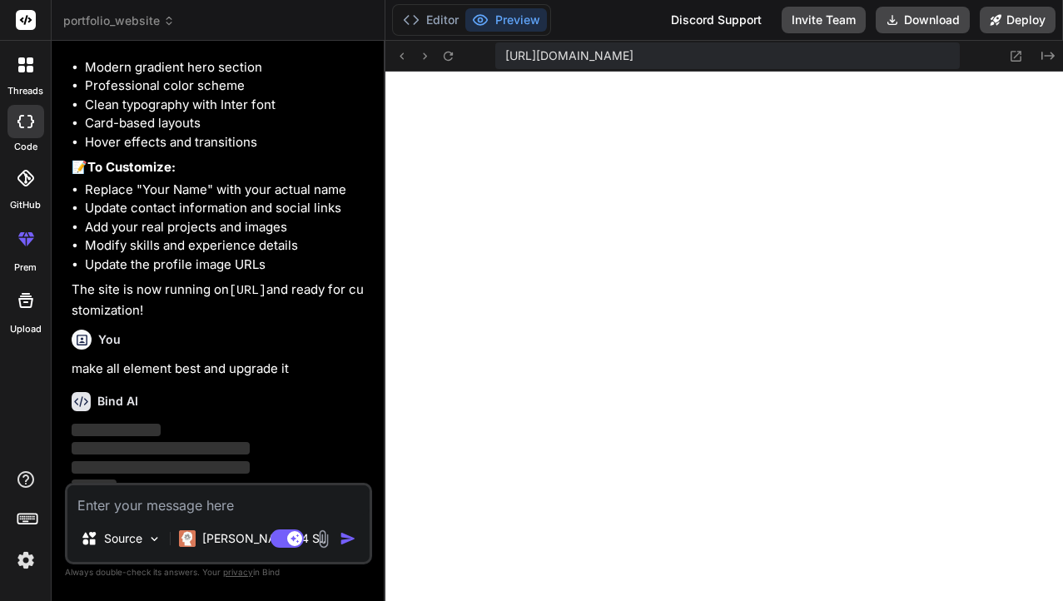
scroll to position [1178, 0]
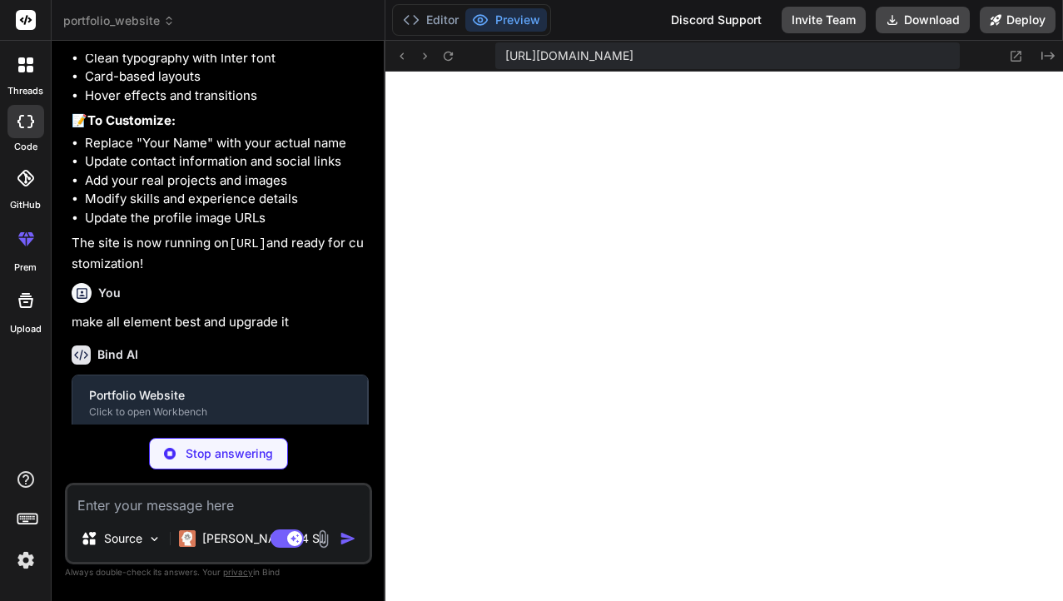
type textarea "x"
type textarea "js/2.0.0/particles.min.js"></script> <script src="script.js"></script> </body> …"
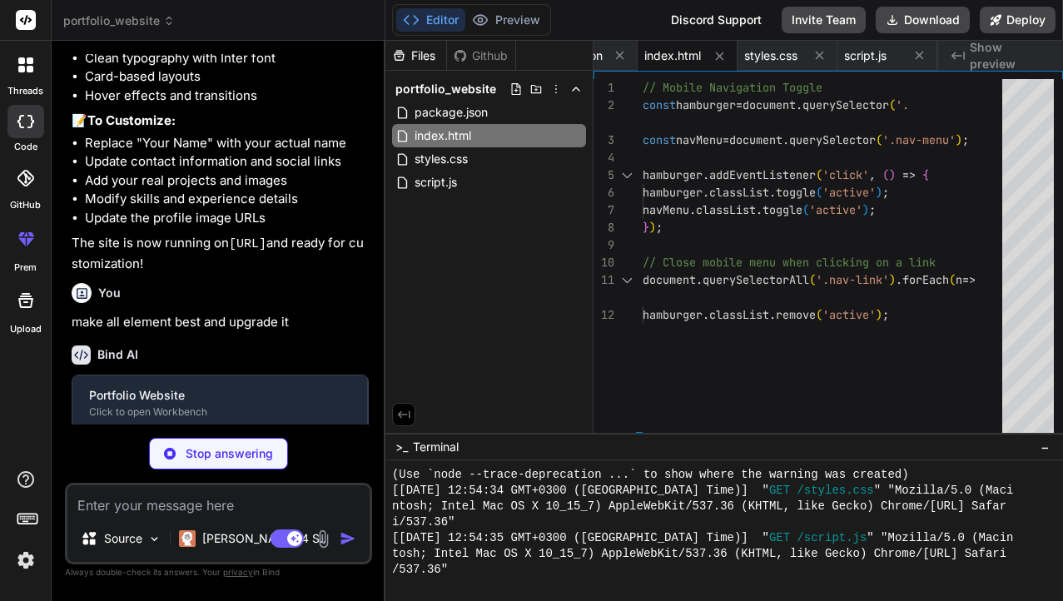
type textarea "x"
type textarea "color: black !important; min-height: auto; padding: var(--space-lg) 0; } }"
type textarea "x"
type textarea ".hero { background: white !important; color: black !important; min-height: auto…"
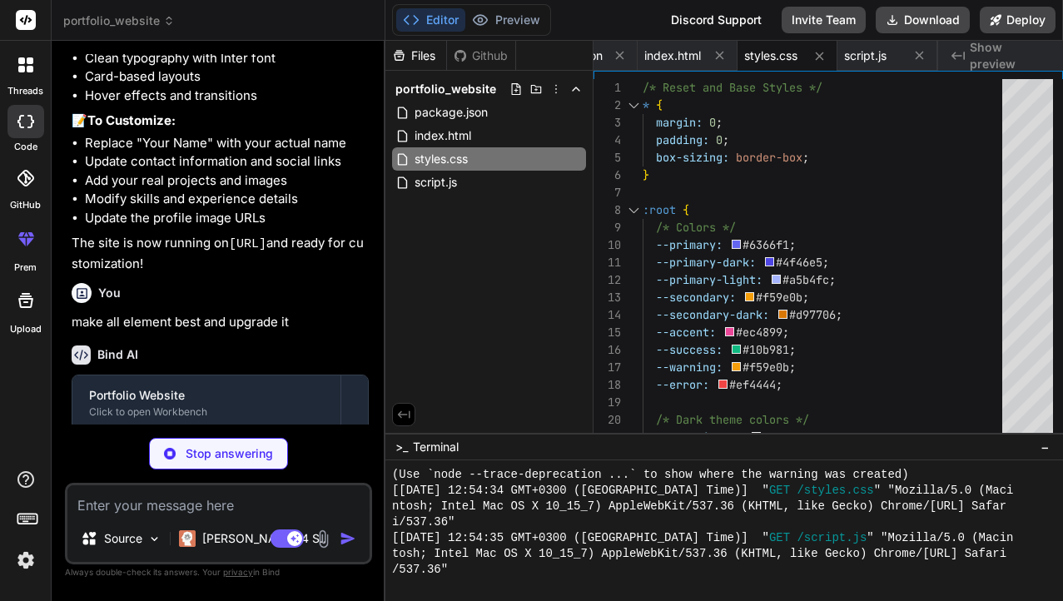
scroll to position [1320, 0]
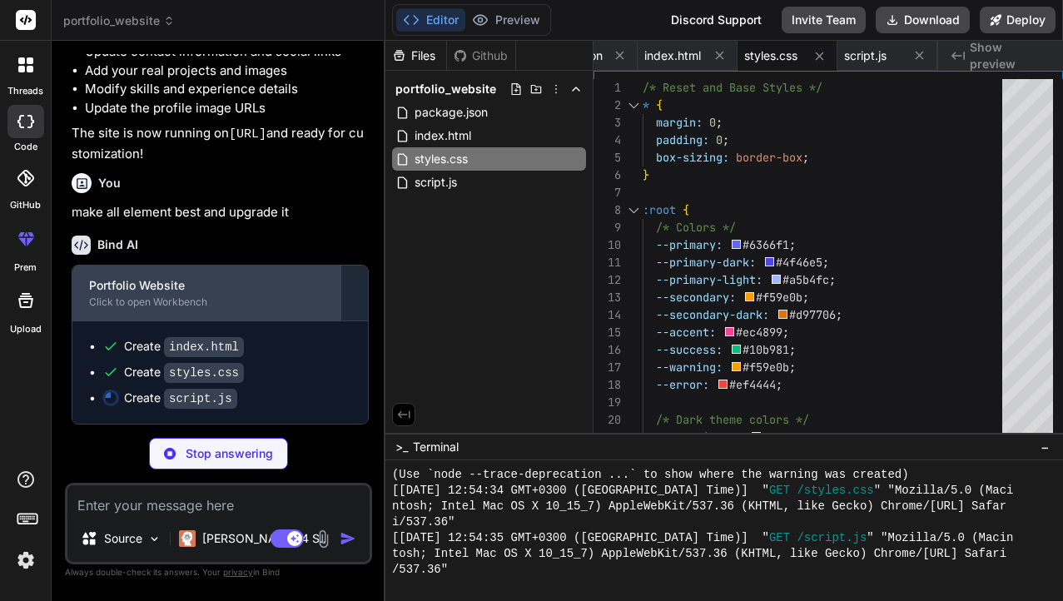
type textarea "x"
type textarea "} }); }); }; // Initialize social sharing document.addEventListener('DOMContent…"
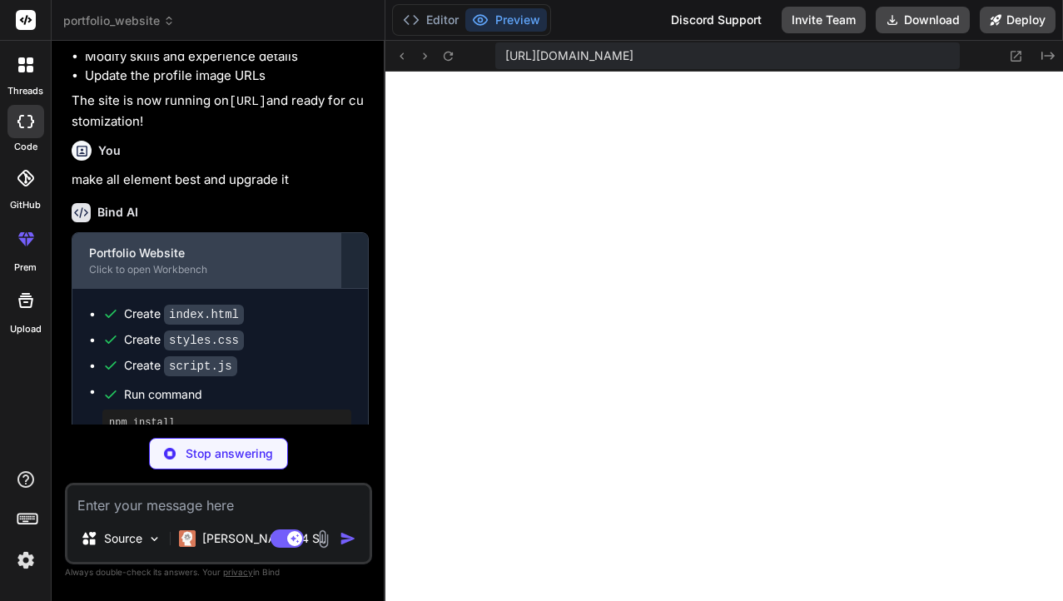
scroll to position [1723, 0]
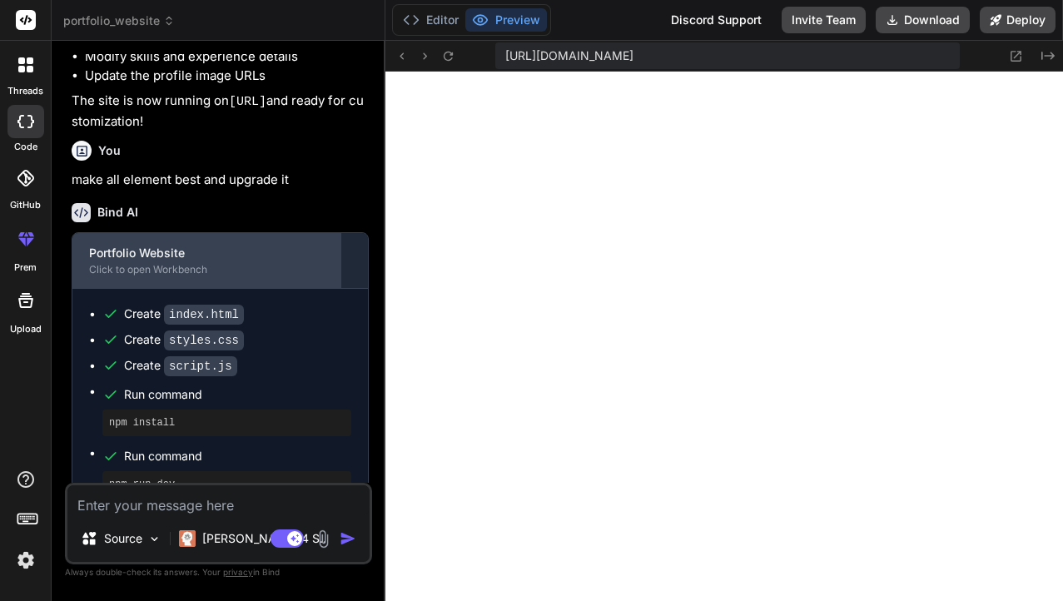
type textarea "x"
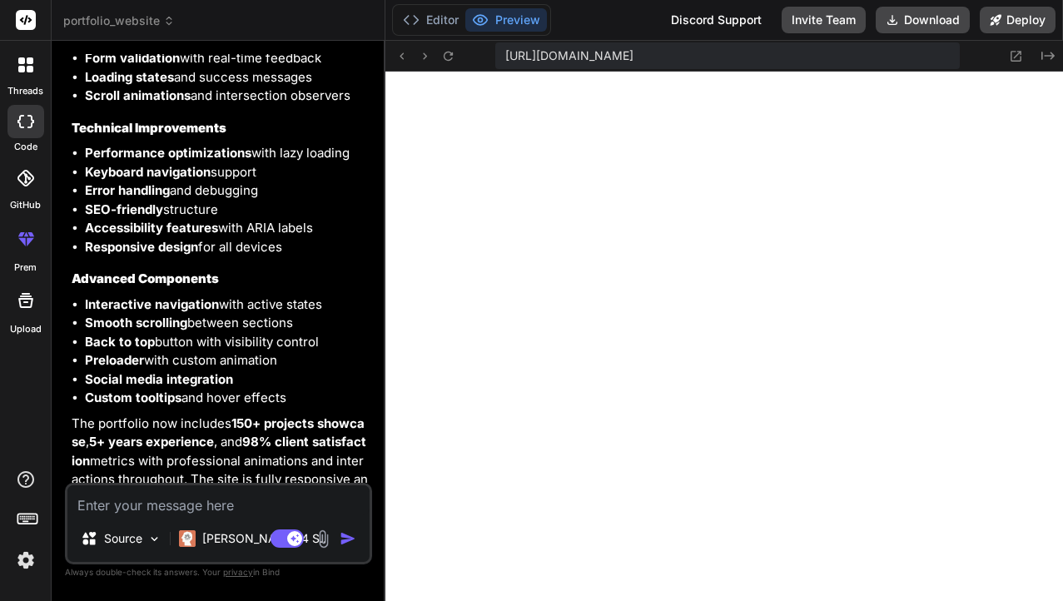
scroll to position [2408, 0]
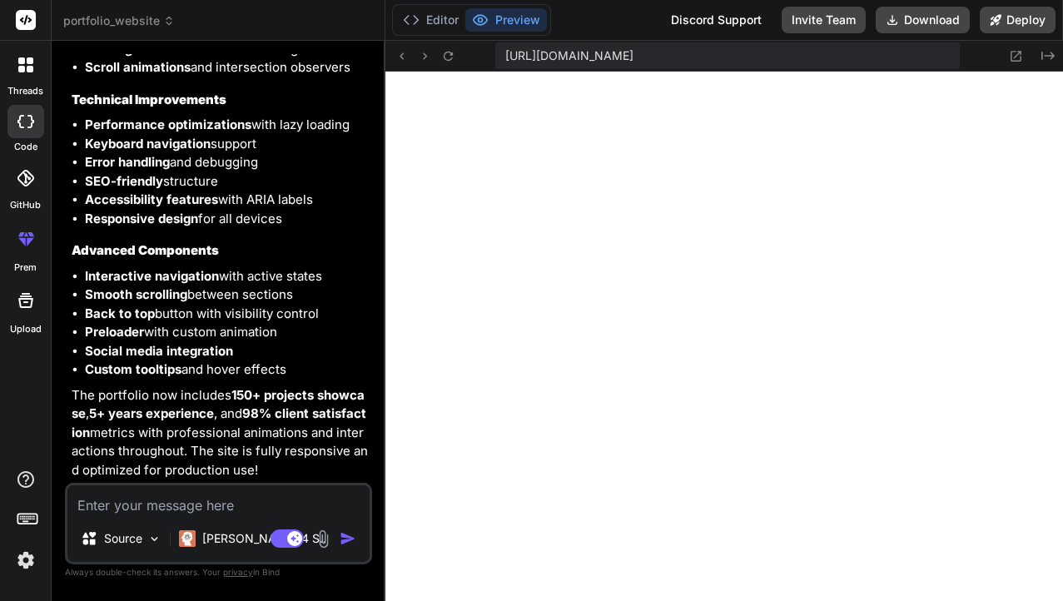
click at [179, 503] on textarea at bounding box center [218, 500] width 302 height 30
type textarea "m"
type textarea "x"
type textarea "ma"
type textarea "x"
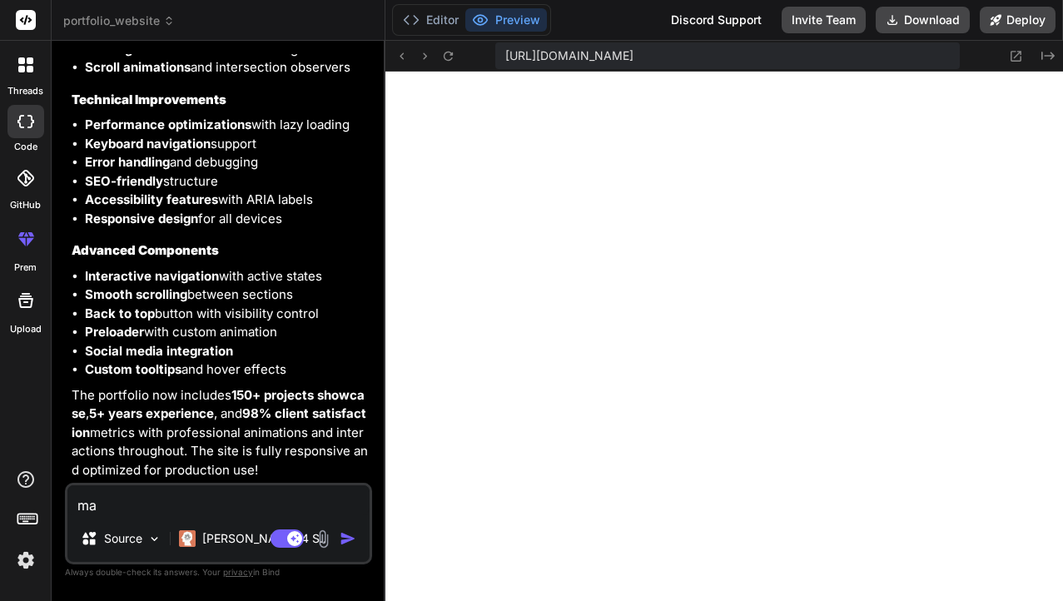
type textarea "mak"
type textarea "x"
type textarea "make"
type textarea "x"
type textarea "make"
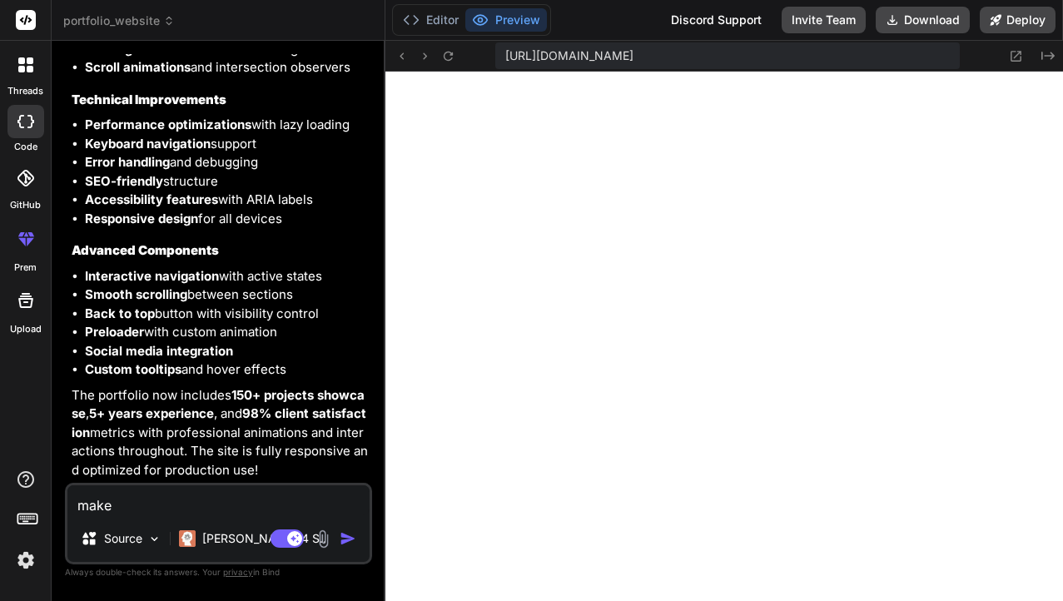
type textarea "x"
type textarea "make t"
type textarea "x"
type textarea "make th"
type textarea "x"
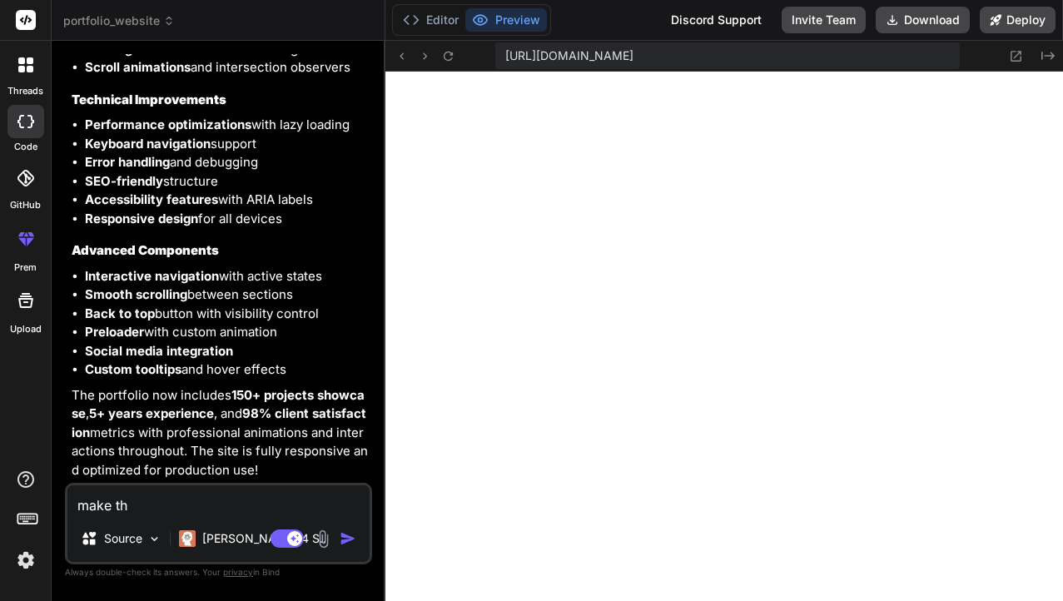
type textarea "make the"
type textarea "x"
type textarea "make the"
type textarea "x"
type textarea "make the c"
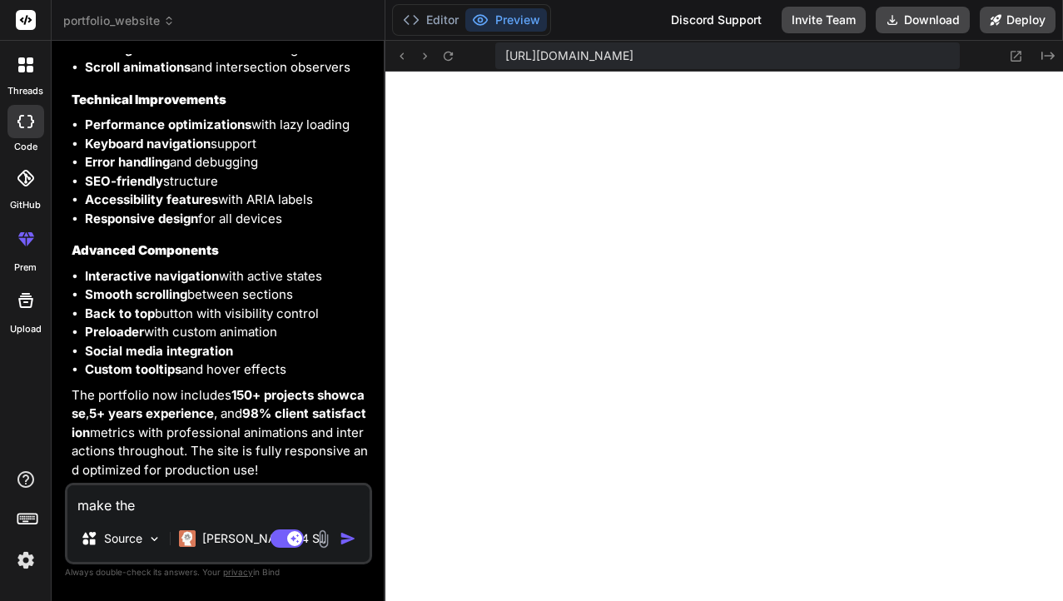
type textarea "x"
type textarea "make the ca"
type textarea "x"
type textarea "make the car"
type textarea "x"
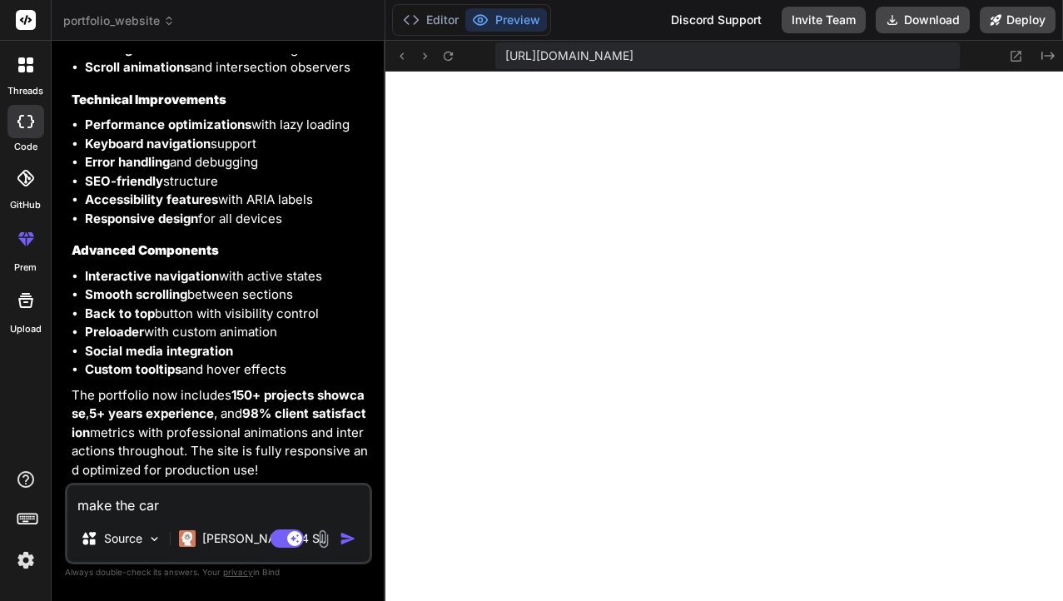
type textarea "make the card"
type textarea "x"
type textarea "make the card"
type textarea "x"
type textarea "make the card m"
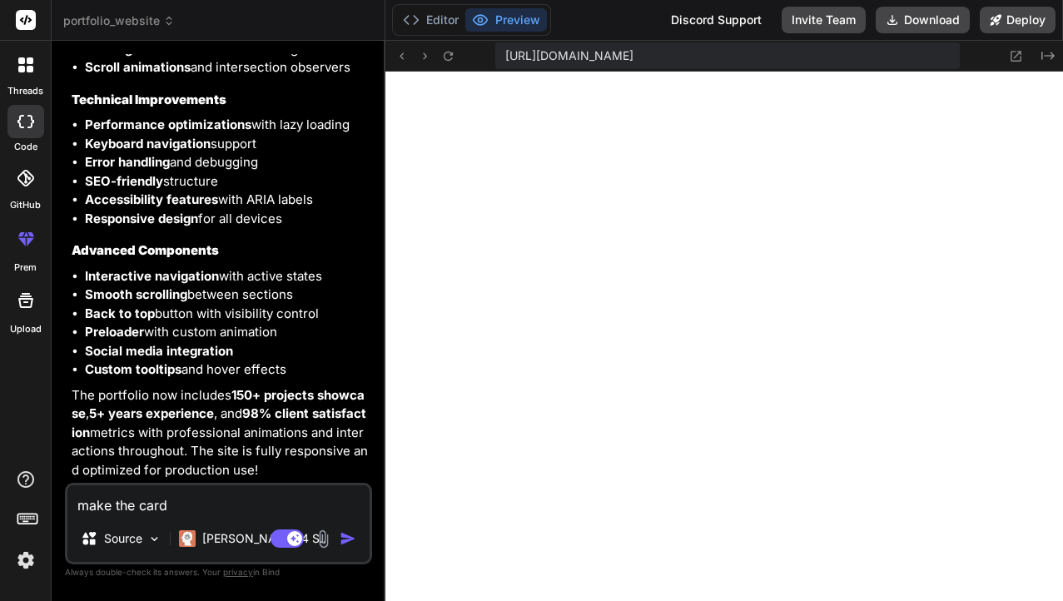
type textarea "x"
type textarea "make the card mo"
type textarea "x"
type textarea "make the card mor"
click at [351, 541] on img "button" at bounding box center [348, 538] width 17 height 17
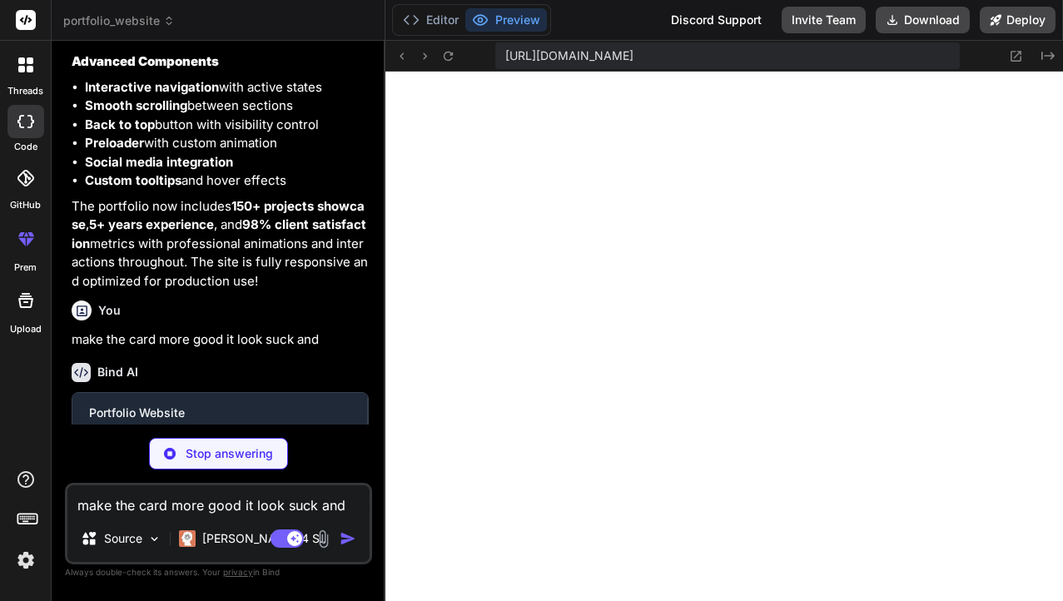
scroll to position [2581, 0]
